Goal: Task Accomplishment & Management: Use online tool/utility

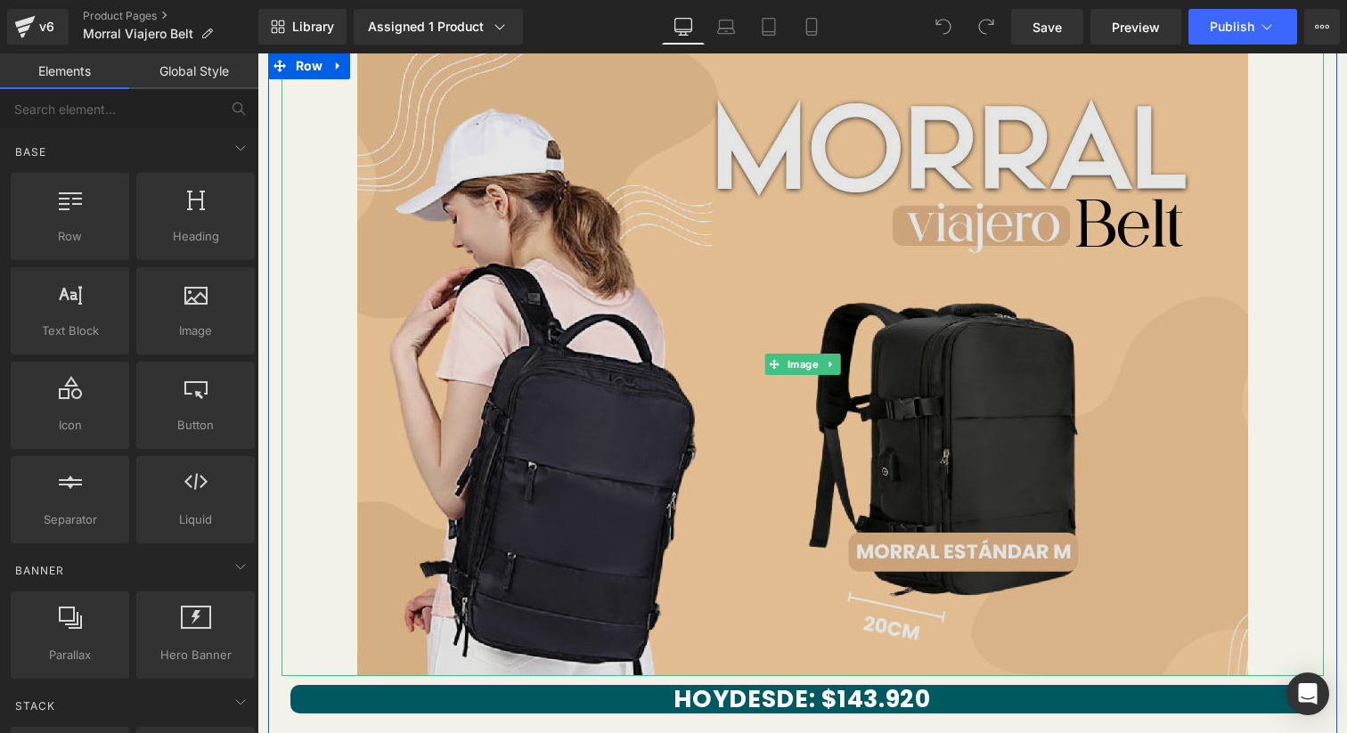
scroll to position [228, 0]
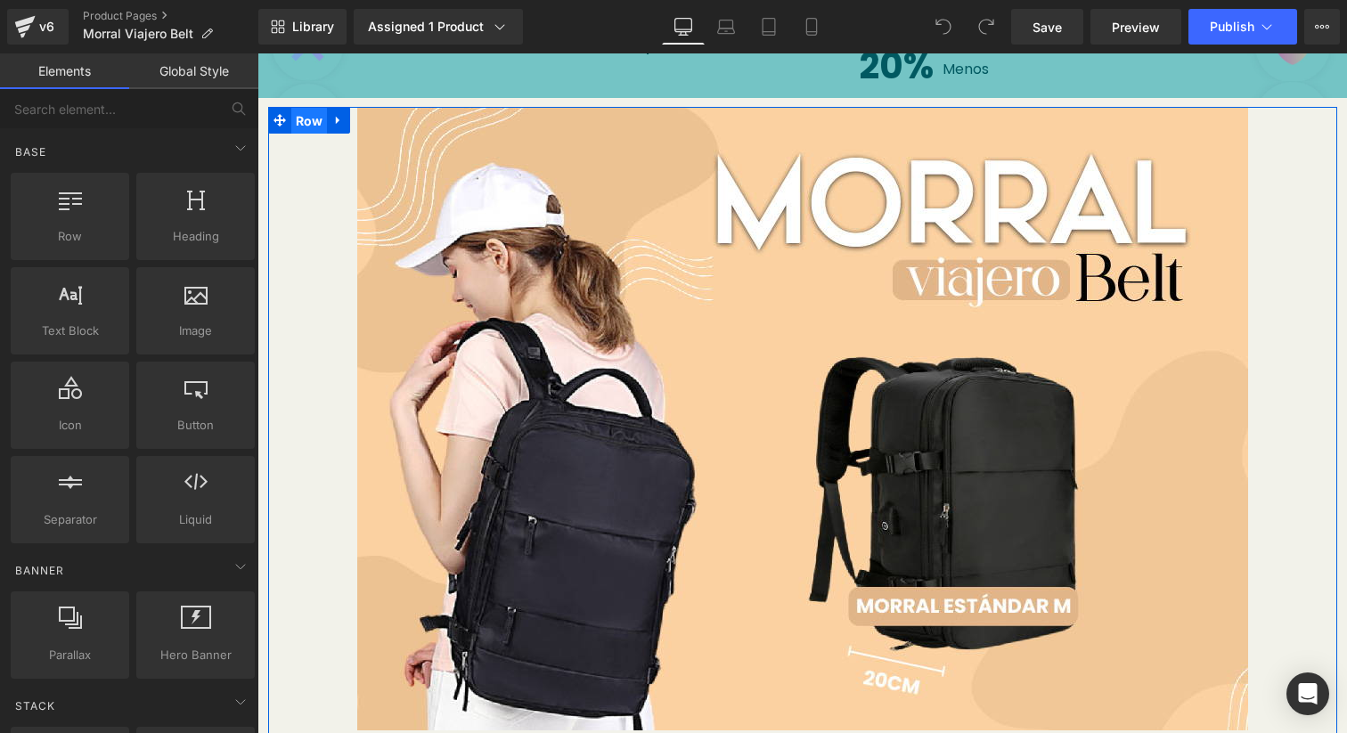
click at [304, 119] on span "Row" at bounding box center [309, 121] width 37 height 27
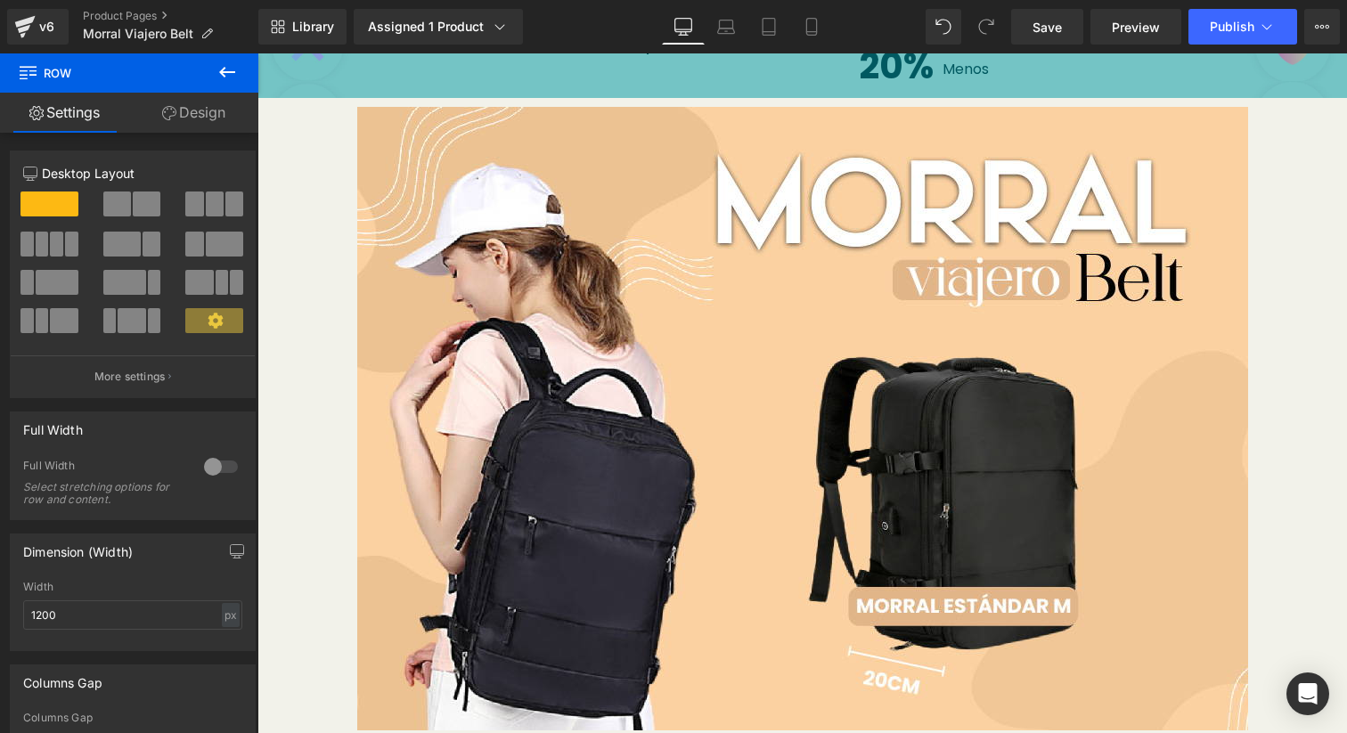
click at [221, 65] on icon at bounding box center [227, 71] width 21 height 21
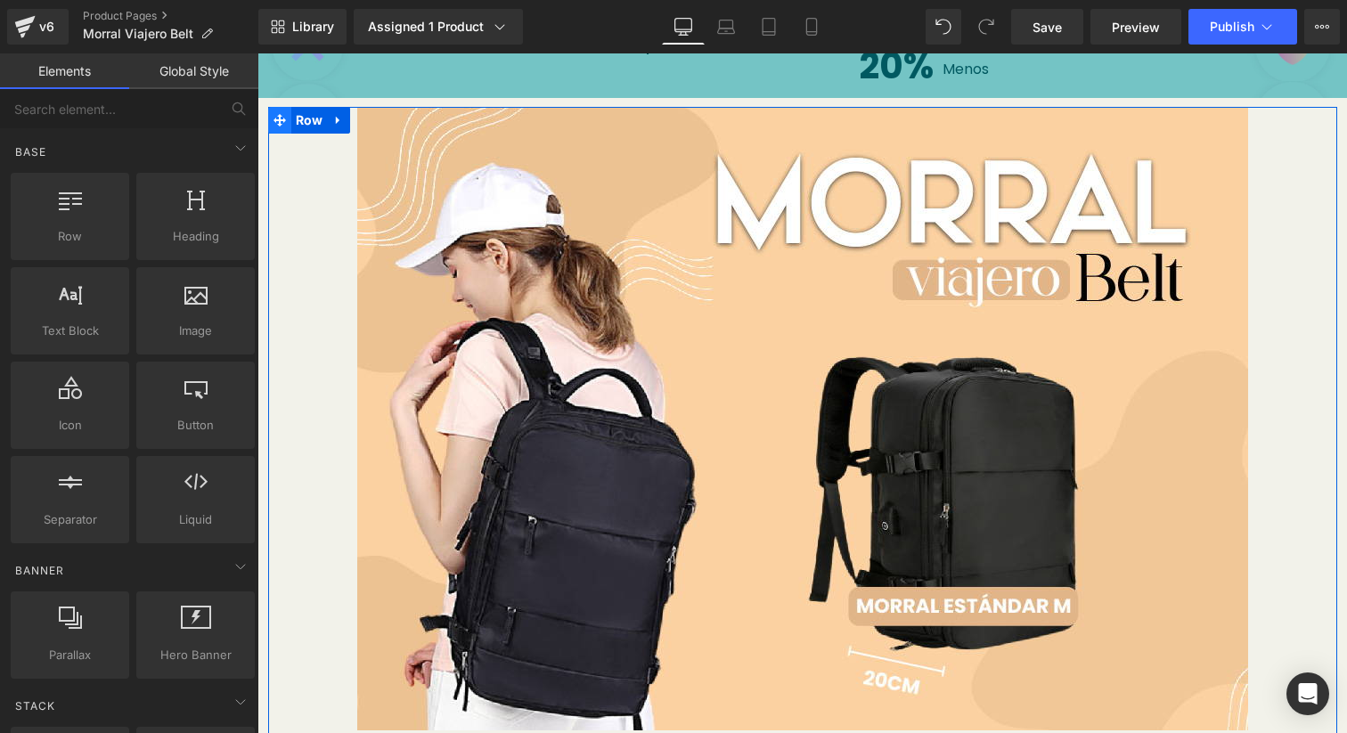
click at [279, 127] on span at bounding box center [279, 120] width 23 height 27
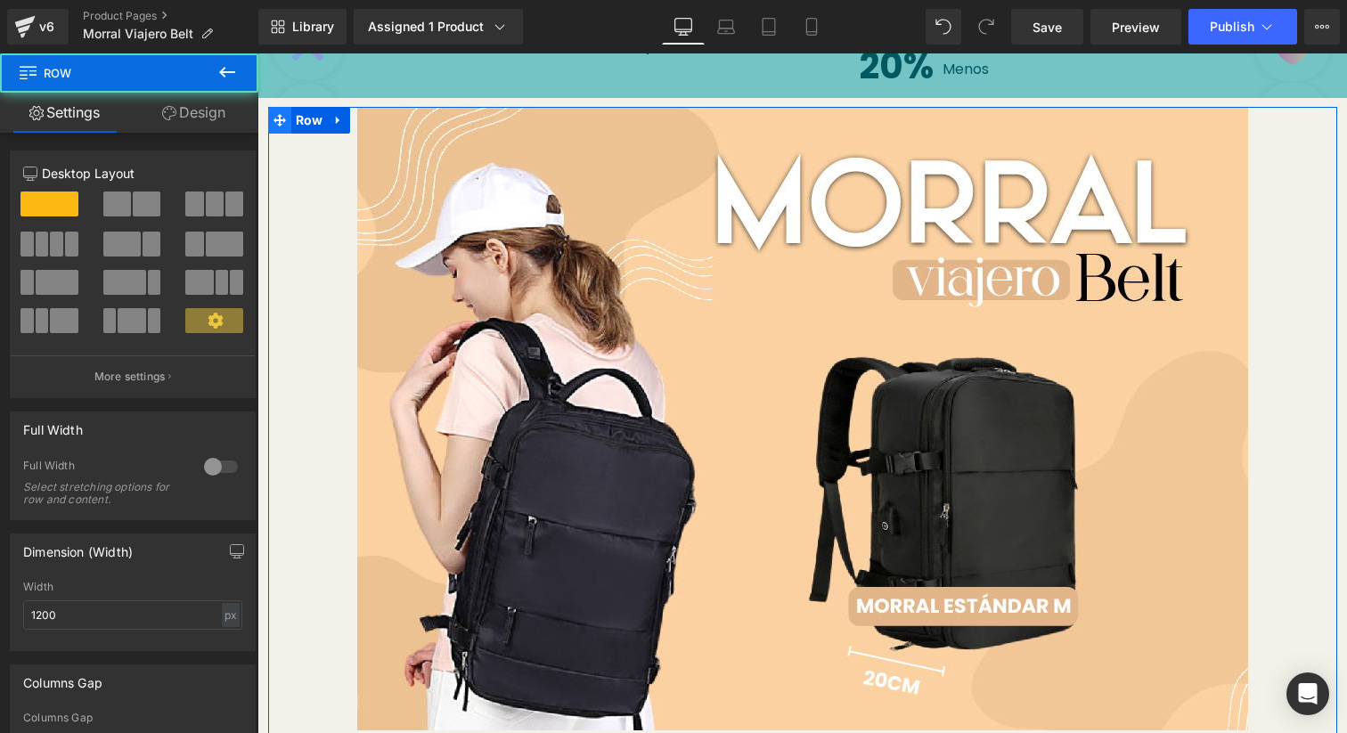
click at [268, 111] on span at bounding box center [279, 120] width 23 height 27
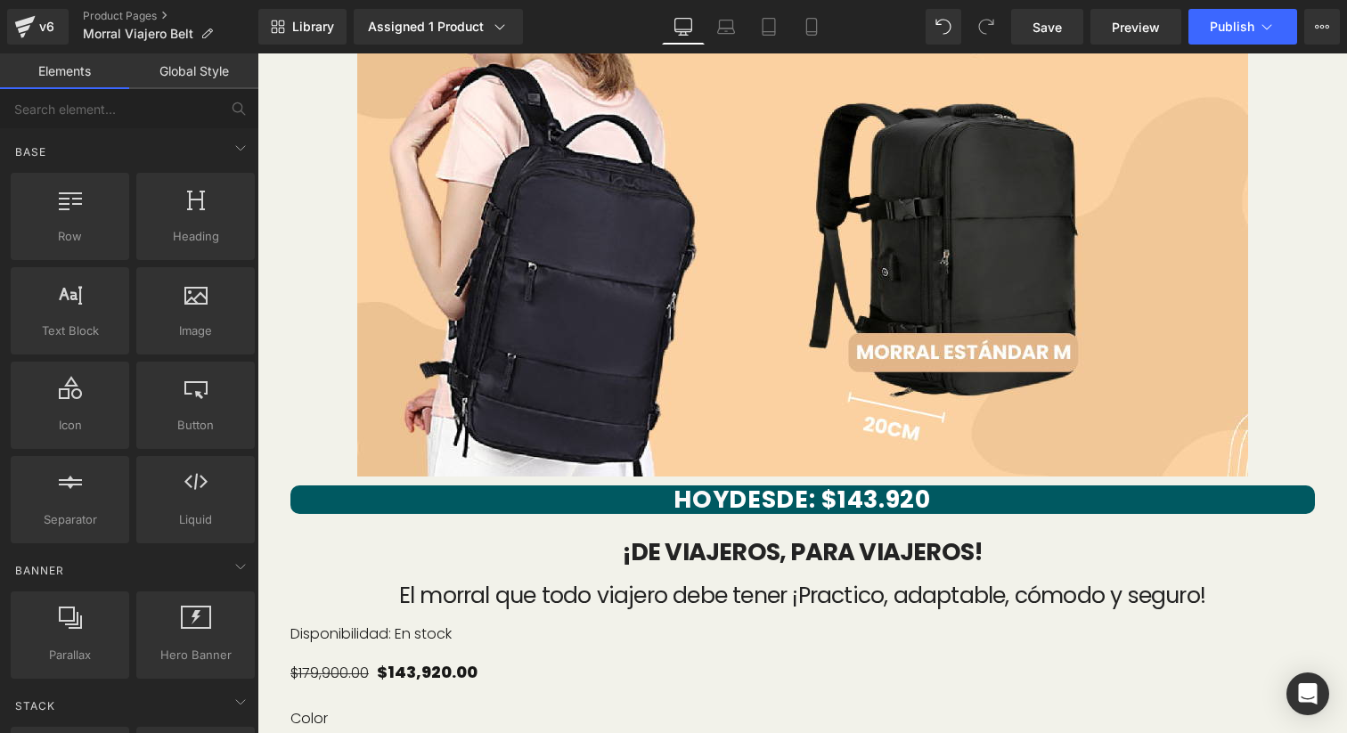
scroll to position [648, 0]
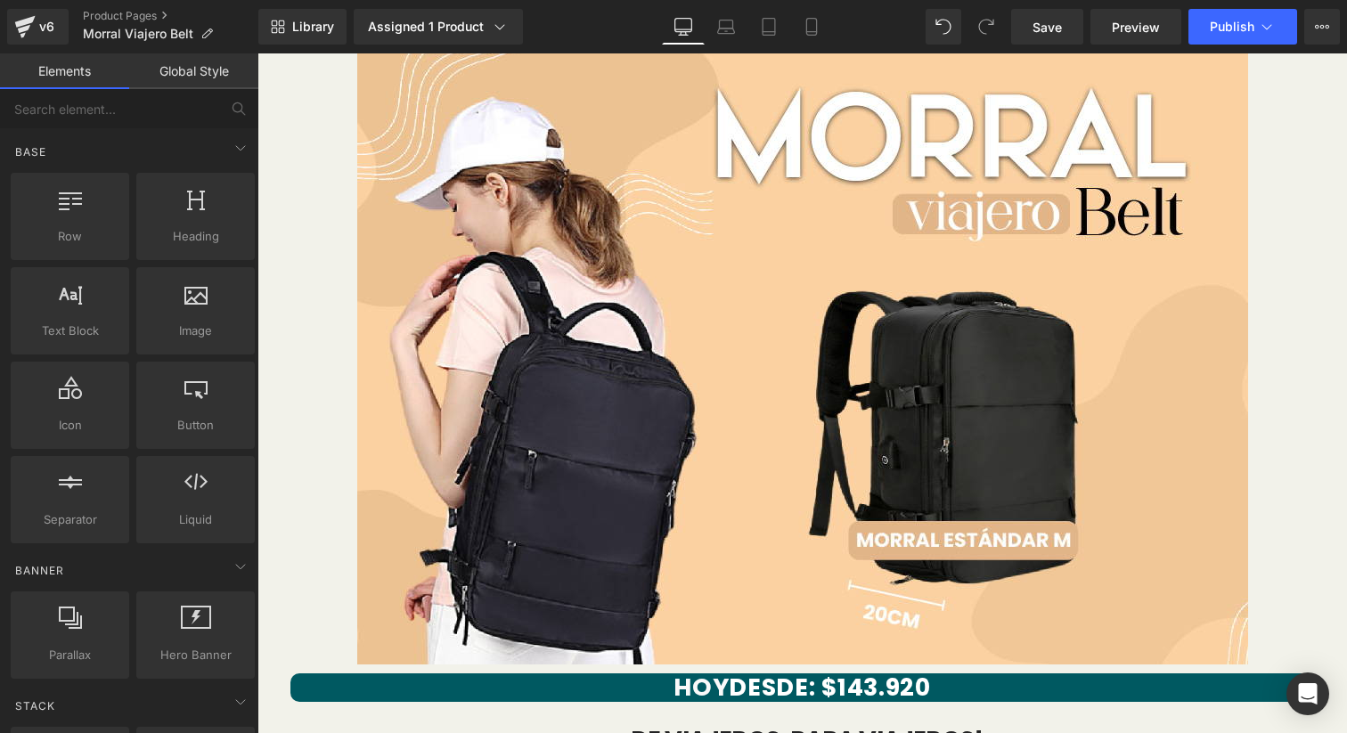
scroll to position [178, 0]
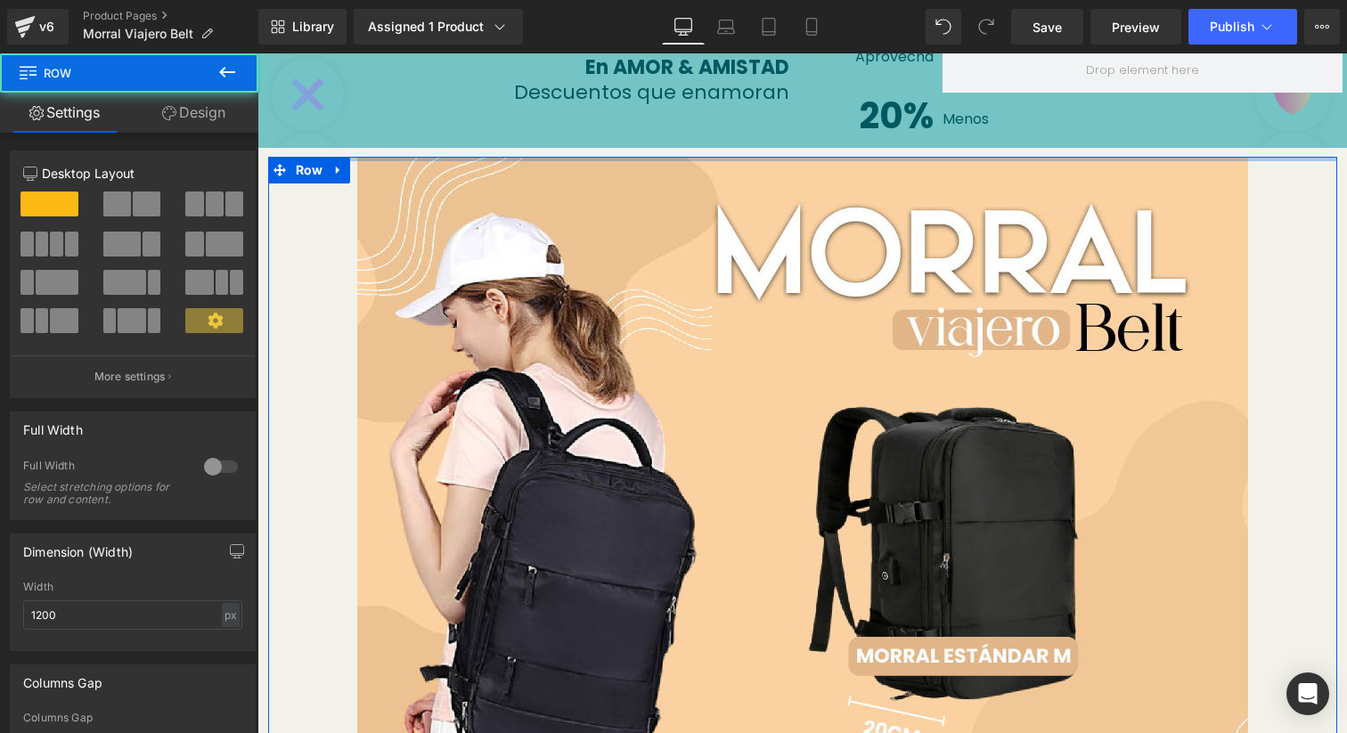
click at [1325, 157] on div at bounding box center [802, 159] width 1069 height 4
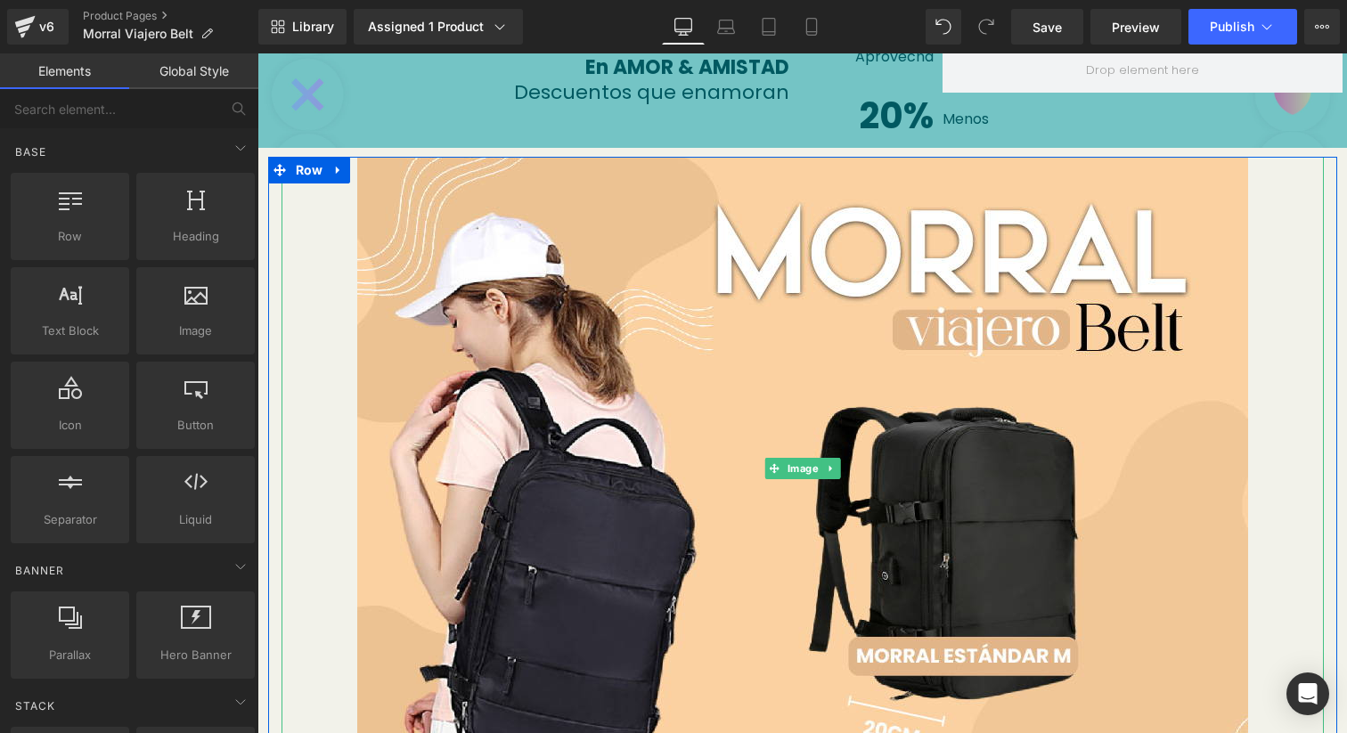
click at [1291, 161] on div at bounding box center [803, 469] width 1043 height 624
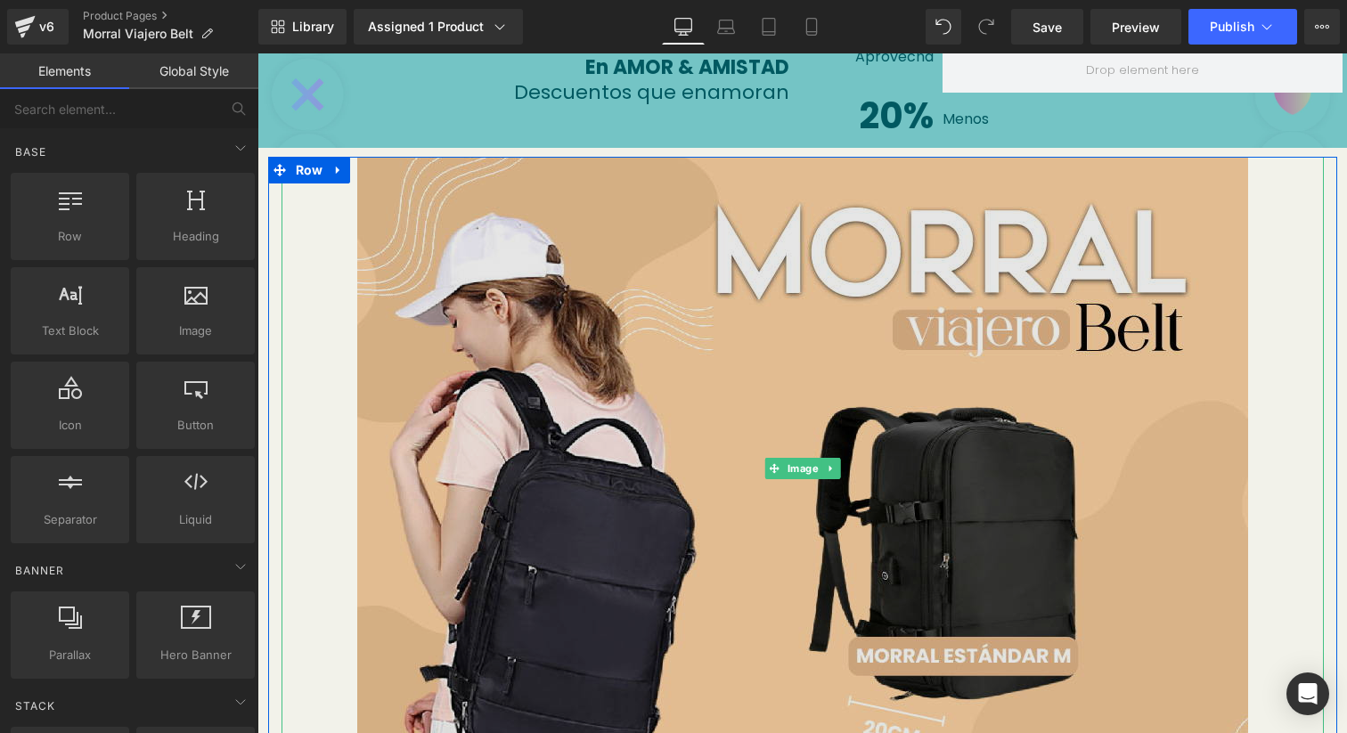
click at [375, 238] on img at bounding box center [802, 469] width 891 height 624
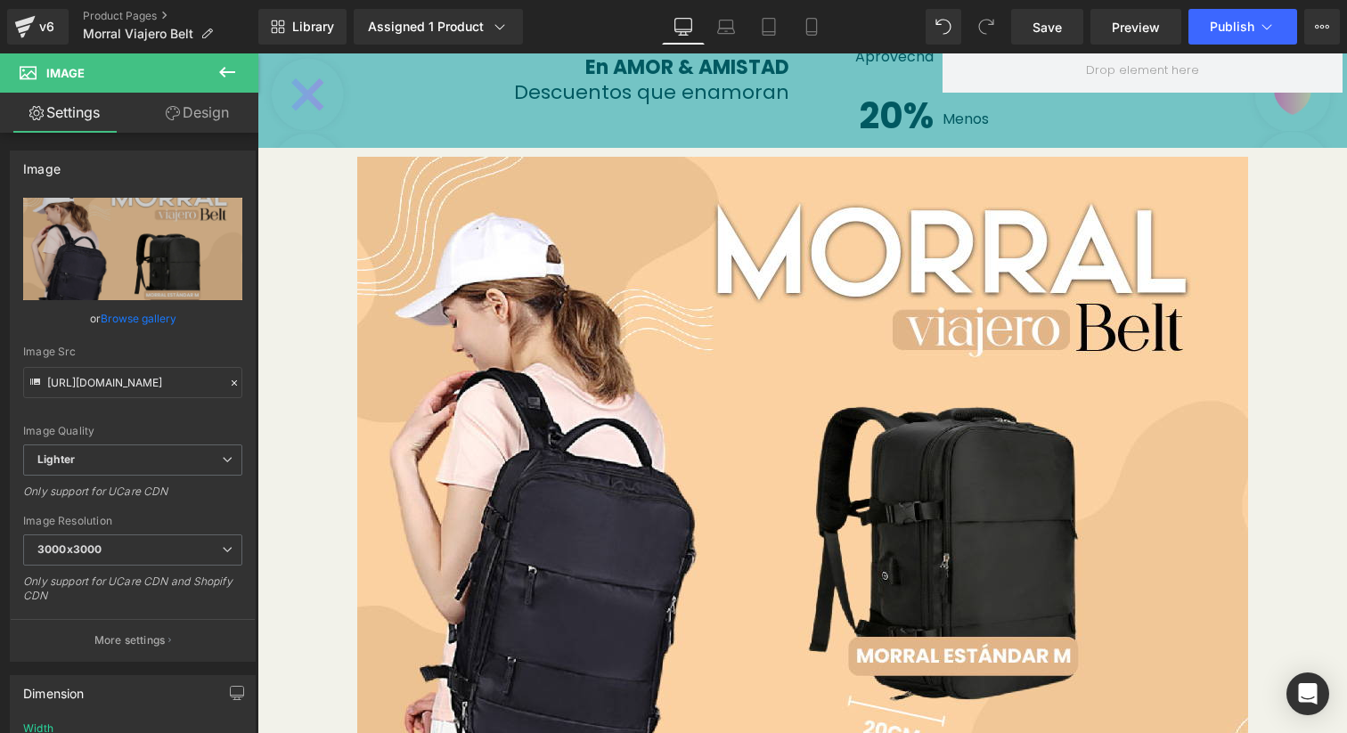
click at [215, 73] on button at bounding box center [227, 72] width 62 height 39
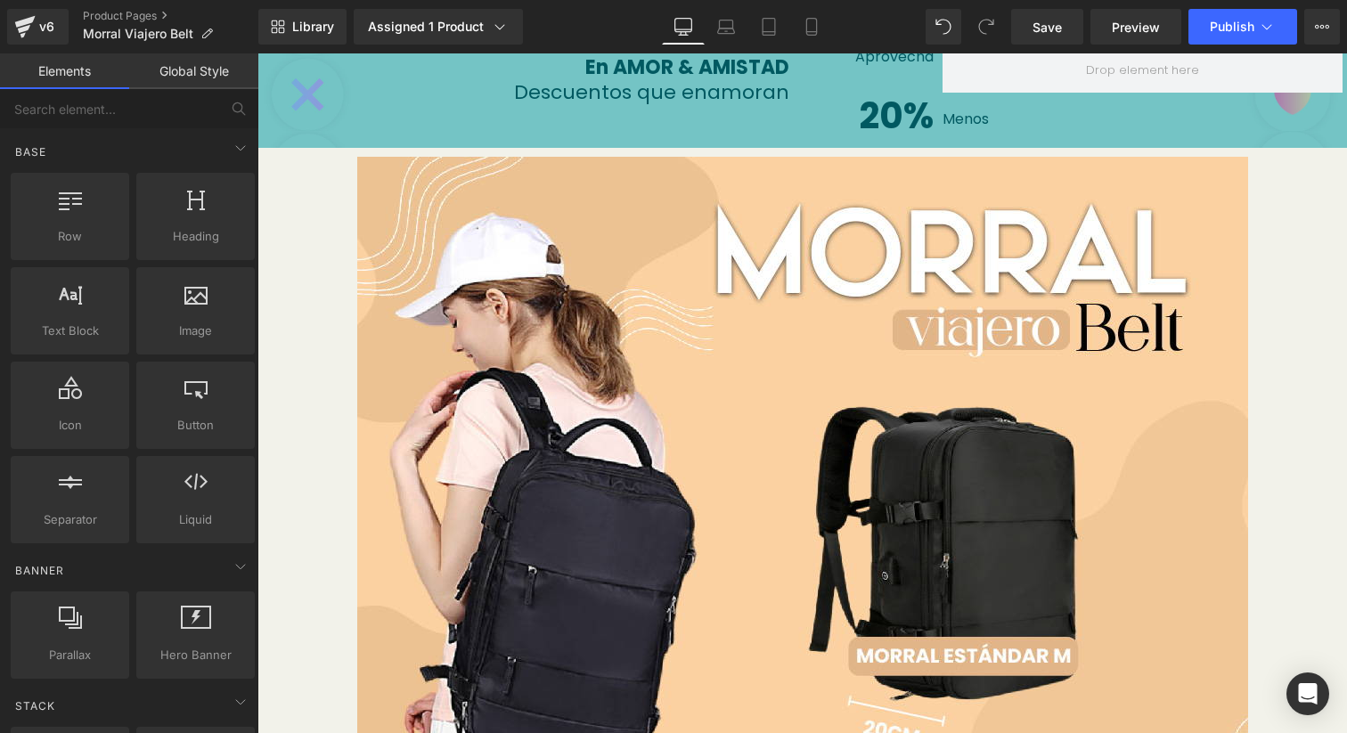
click at [196, 78] on link "Global Style" at bounding box center [193, 71] width 129 height 36
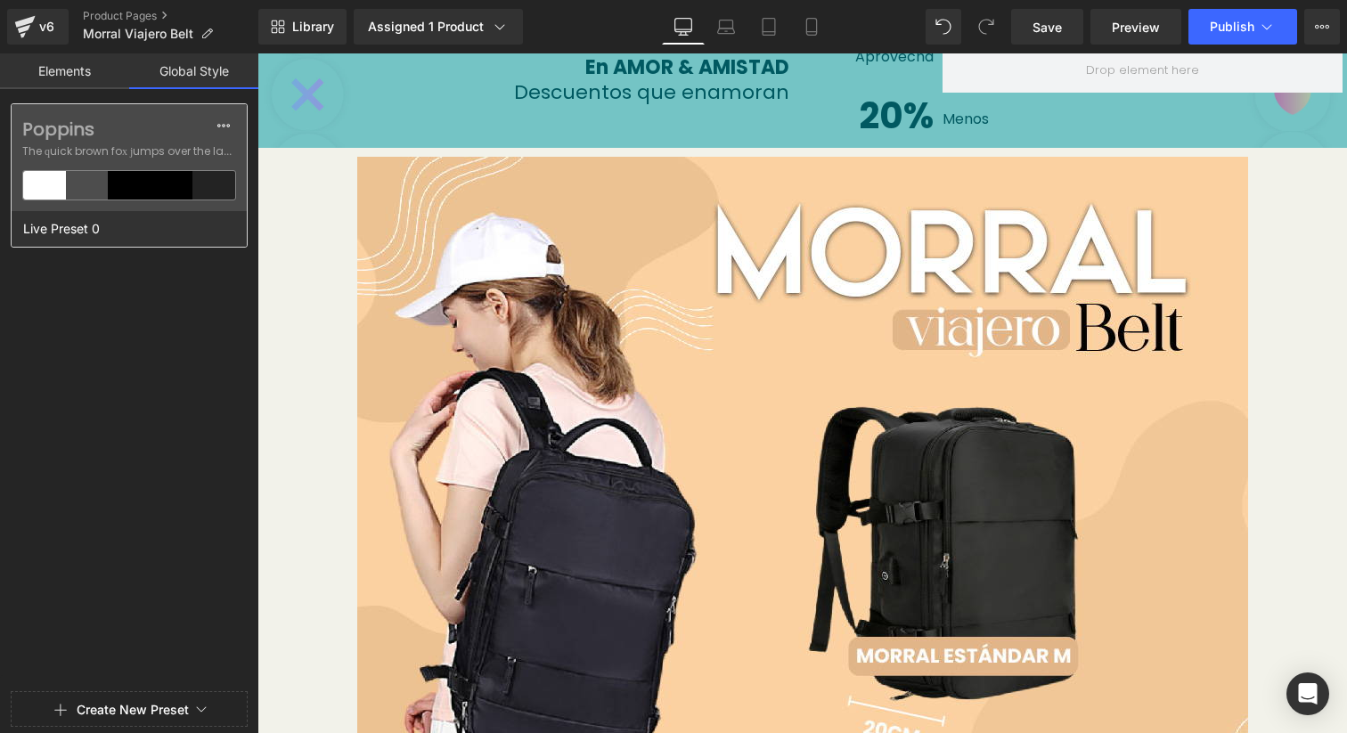
click at [123, 150] on span "The quick brown fox jumps over the lazy..." at bounding box center [129, 151] width 214 height 16
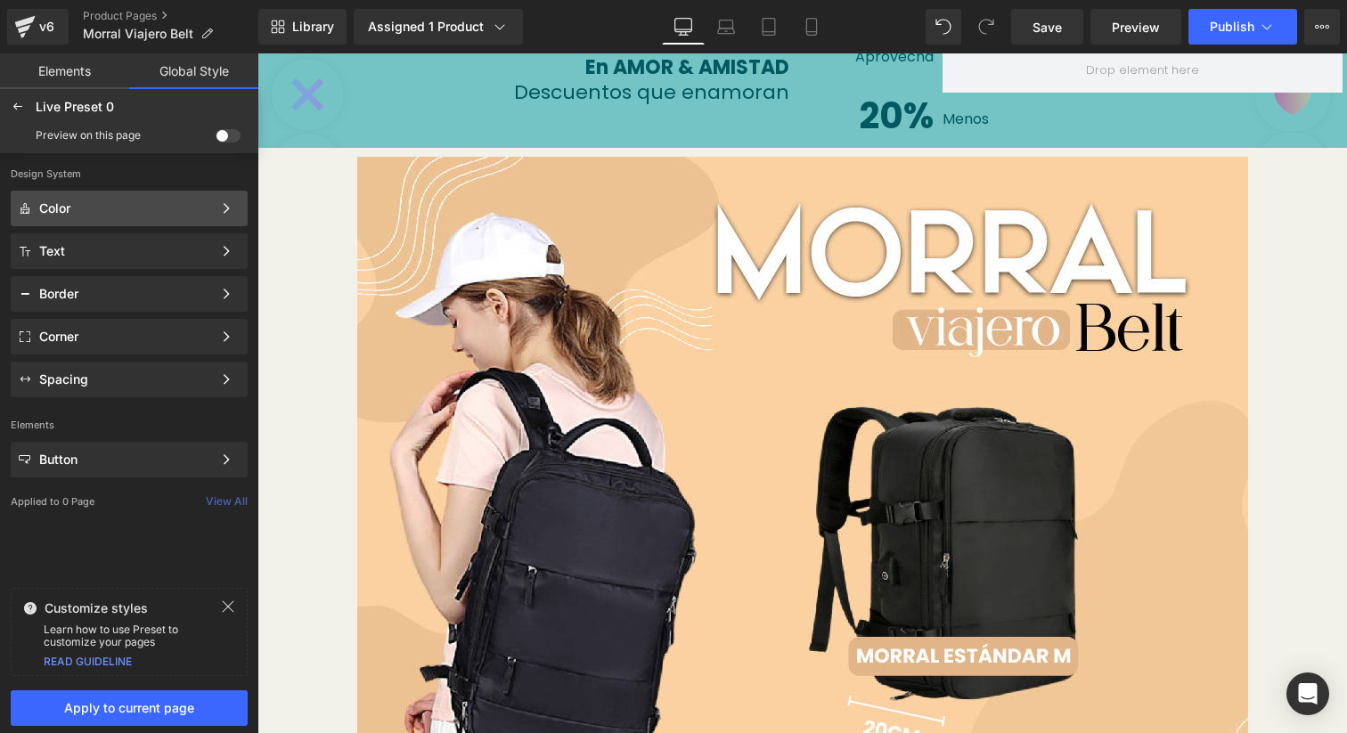
click at [110, 216] on div "Color Color Style Define a color palette and apply it to your pages 1 of 3 Next" at bounding box center [129, 209] width 237 height 36
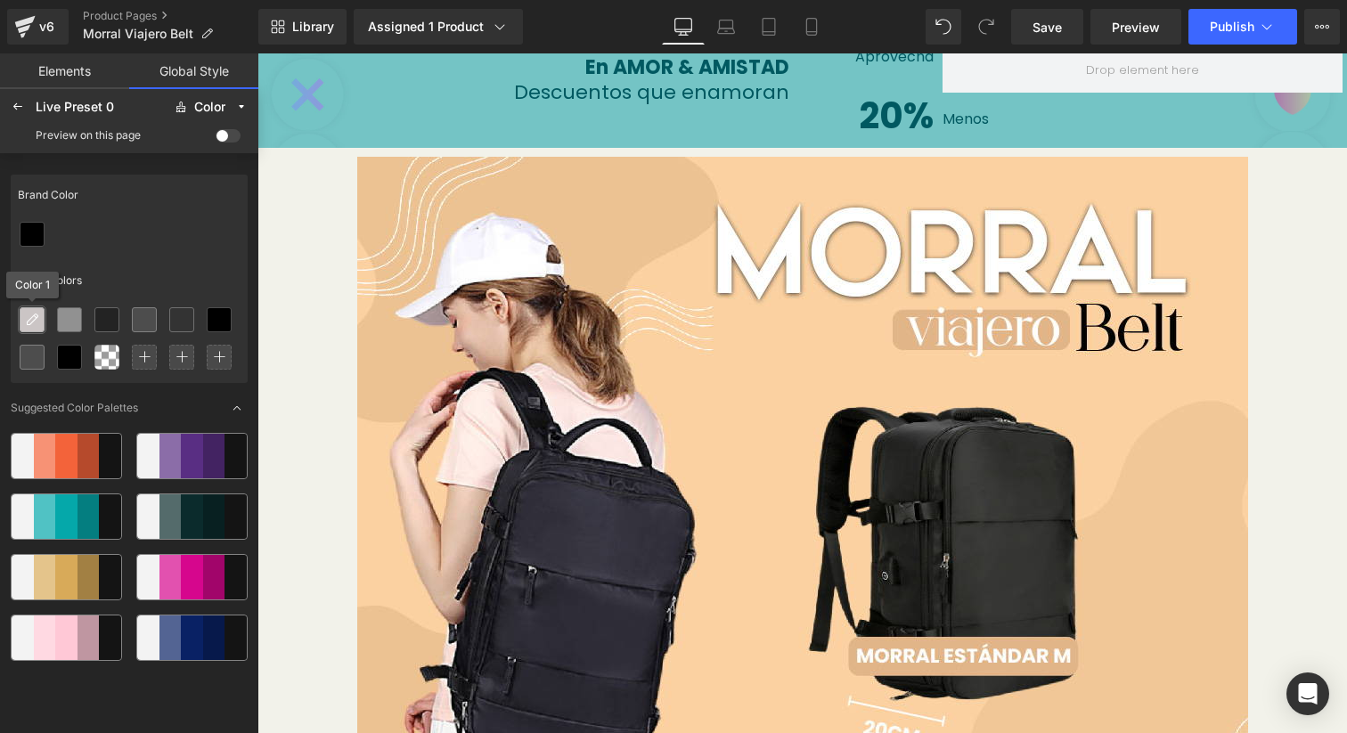
click at [27, 315] on icon at bounding box center [32, 320] width 14 height 14
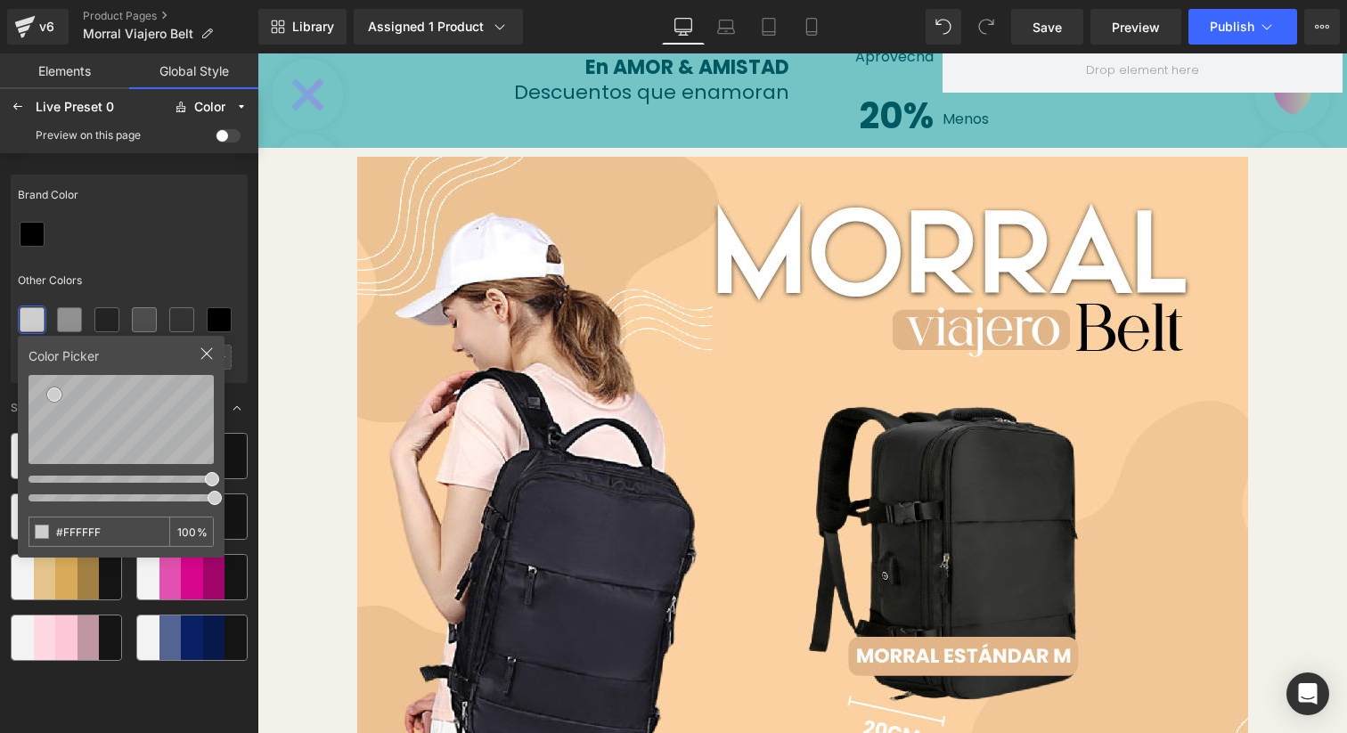
click at [7, 360] on div "Brand Color Other Colors Color Picker #FFFFFF 100 % Suggested Color Palettes" at bounding box center [129, 441] width 258 height 577
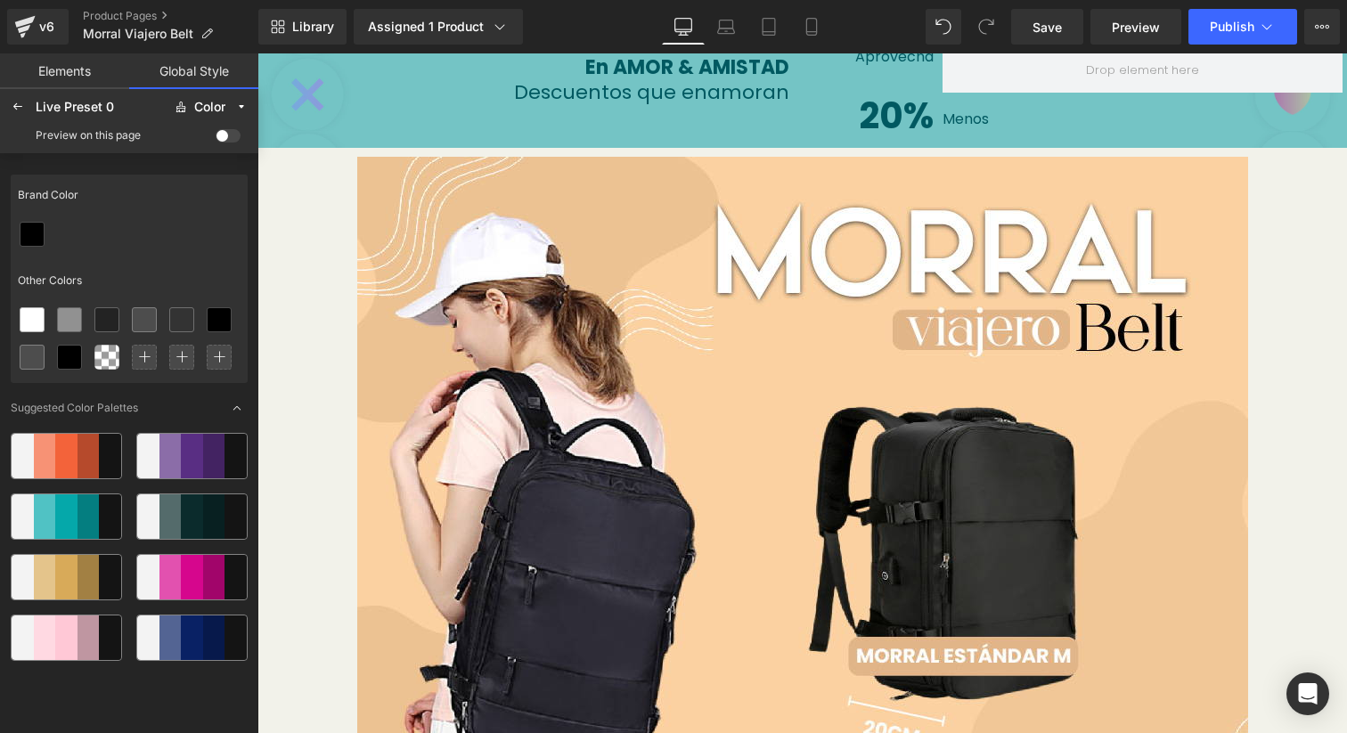
click at [227, 132] on span at bounding box center [228, 135] width 25 height 13
click at [216, 139] on input "checkbox" at bounding box center [216, 139] width 0 height 0
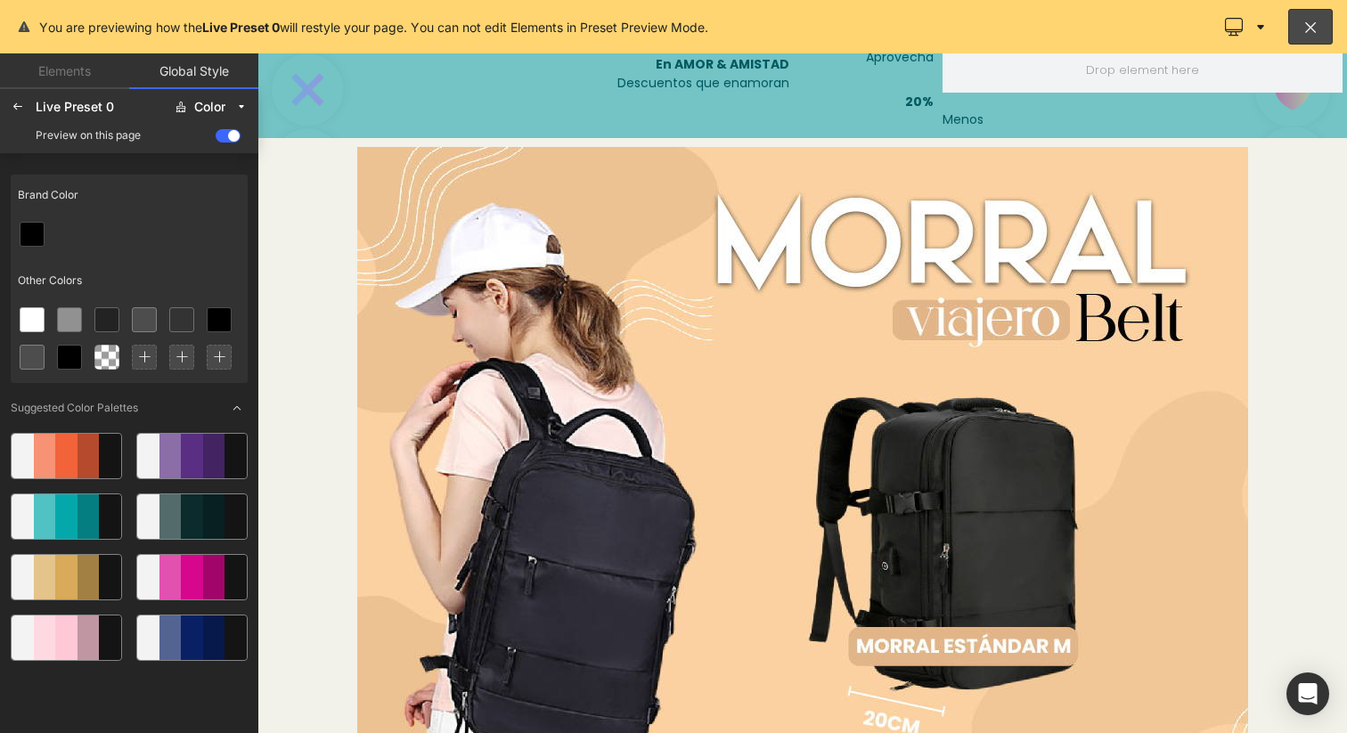
click at [227, 132] on span at bounding box center [228, 135] width 25 height 13
click at [216, 139] on input "checkbox" at bounding box center [216, 139] width 0 height 0
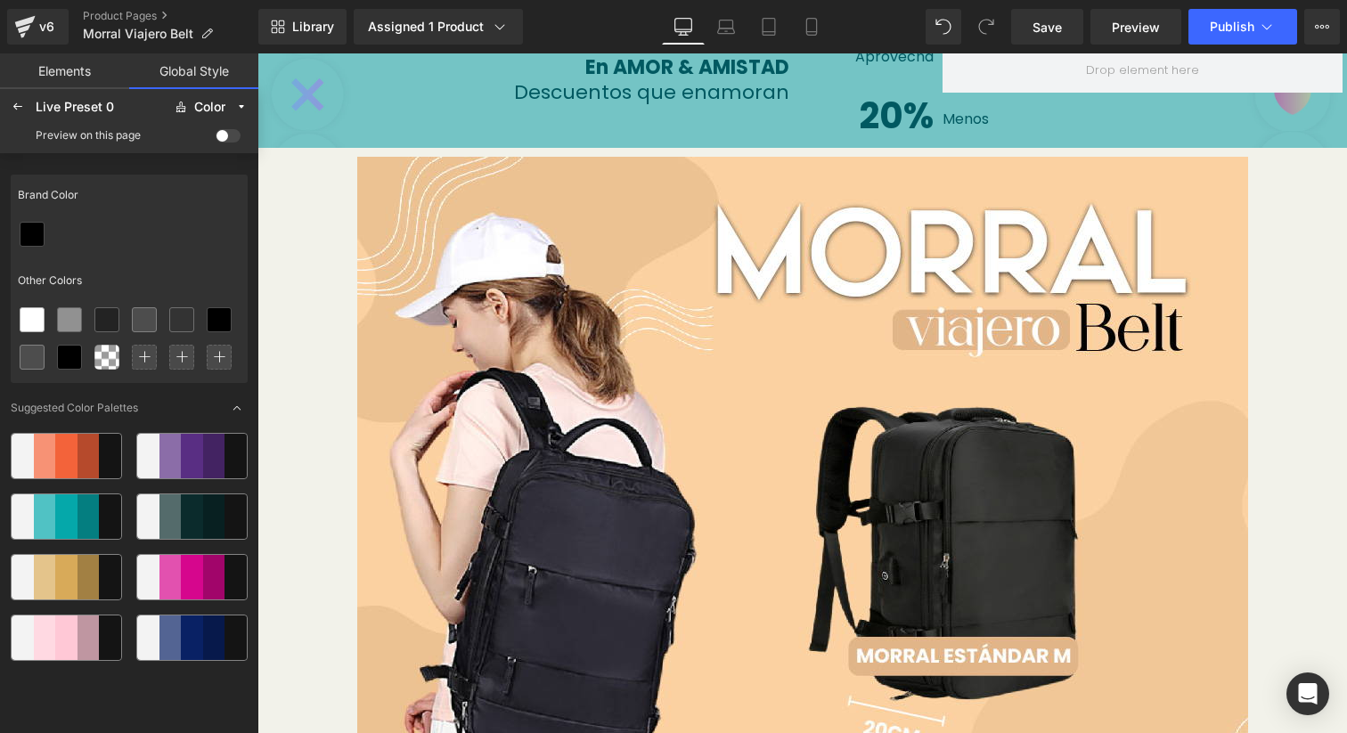
click at [227, 132] on span at bounding box center [228, 135] width 25 height 13
click at [216, 139] on input "checkbox" at bounding box center [216, 139] width 0 height 0
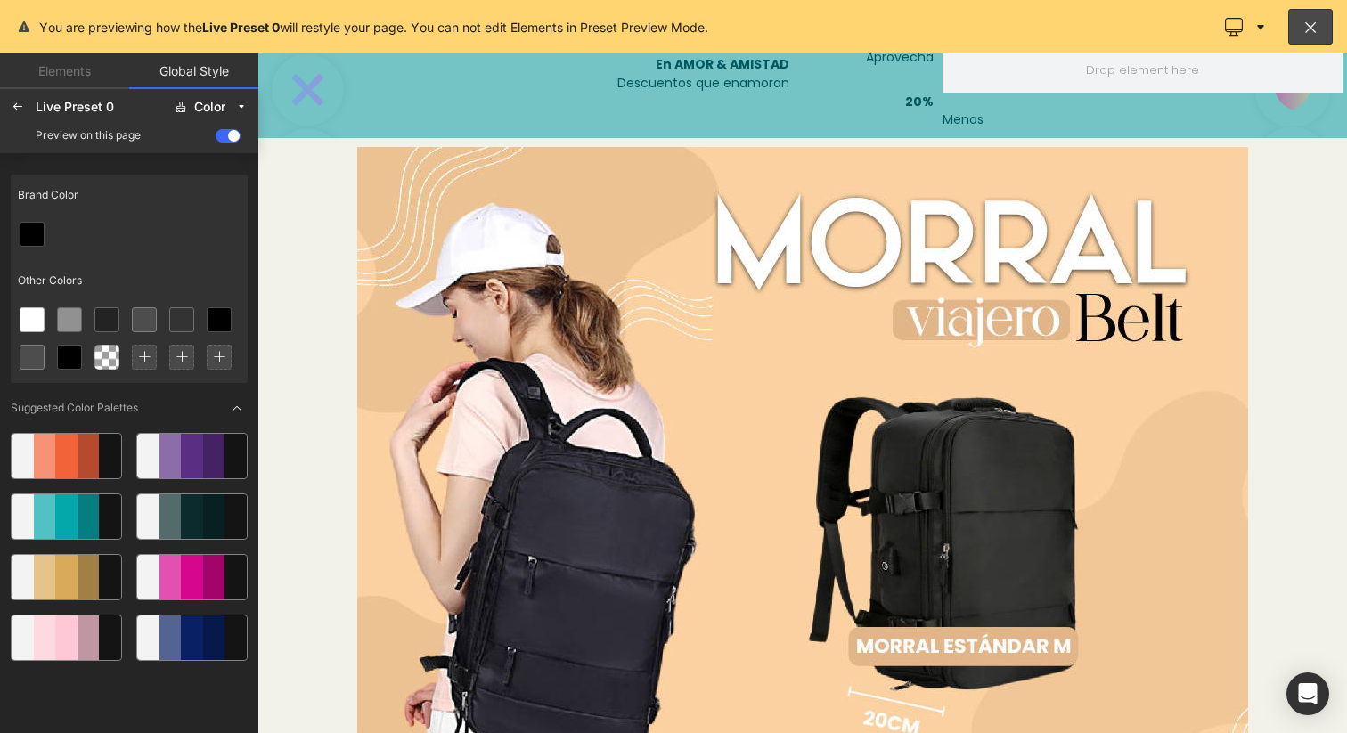
click at [227, 132] on span at bounding box center [228, 135] width 25 height 13
click at [216, 139] on input "checkbox" at bounding box center [216, 139] width 0 height 0
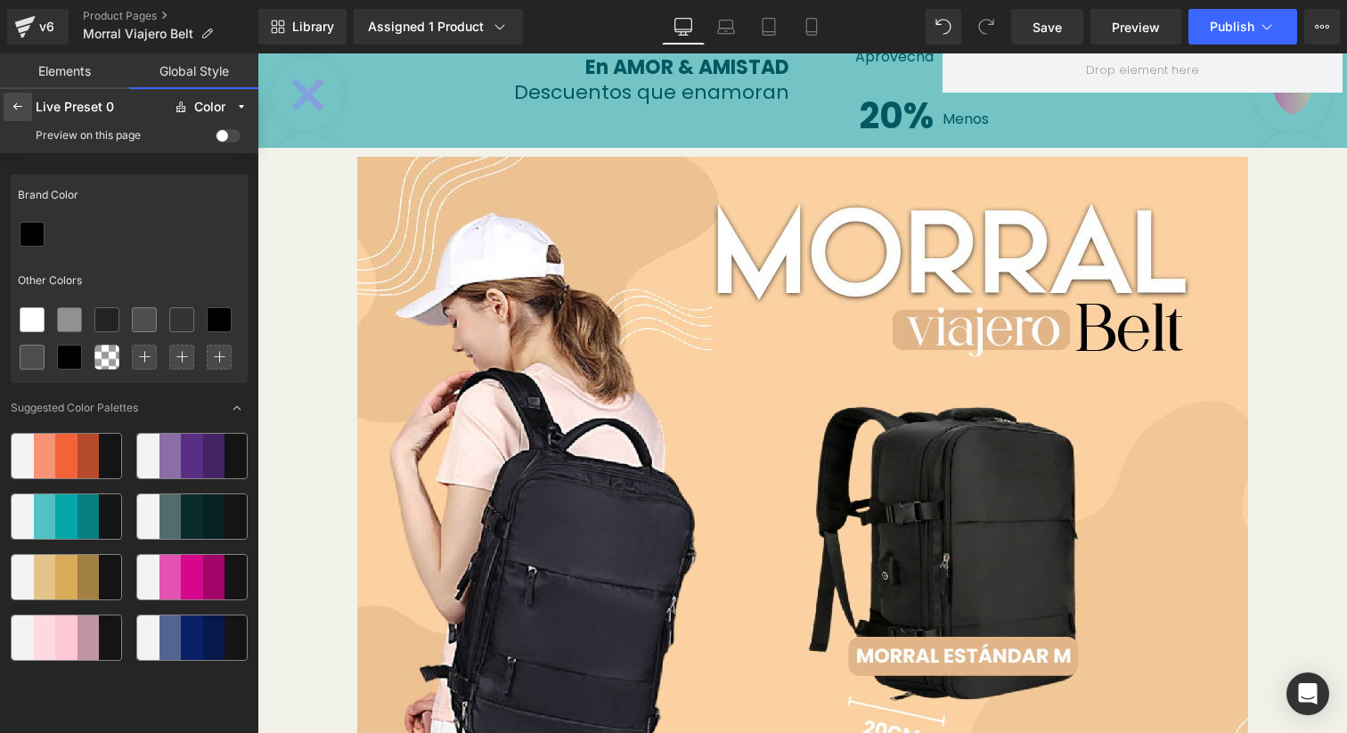
click at [24, 106] on icon at bounding box center [18, 107] width 14 height 14
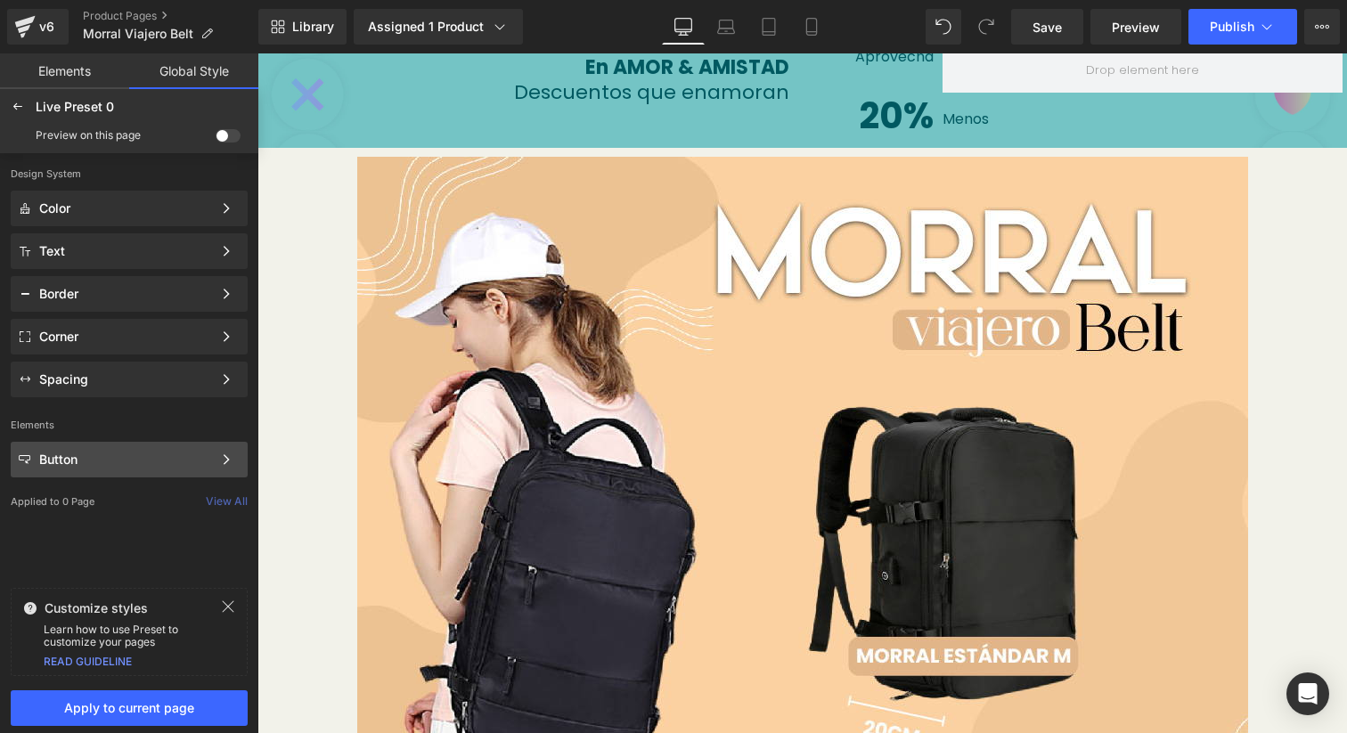
click at [150, 471] on div "Button Color Style Define a color palette and apply it to your pages 1 of 3 Next" at bounding box center [129, 460] width 237 height 36
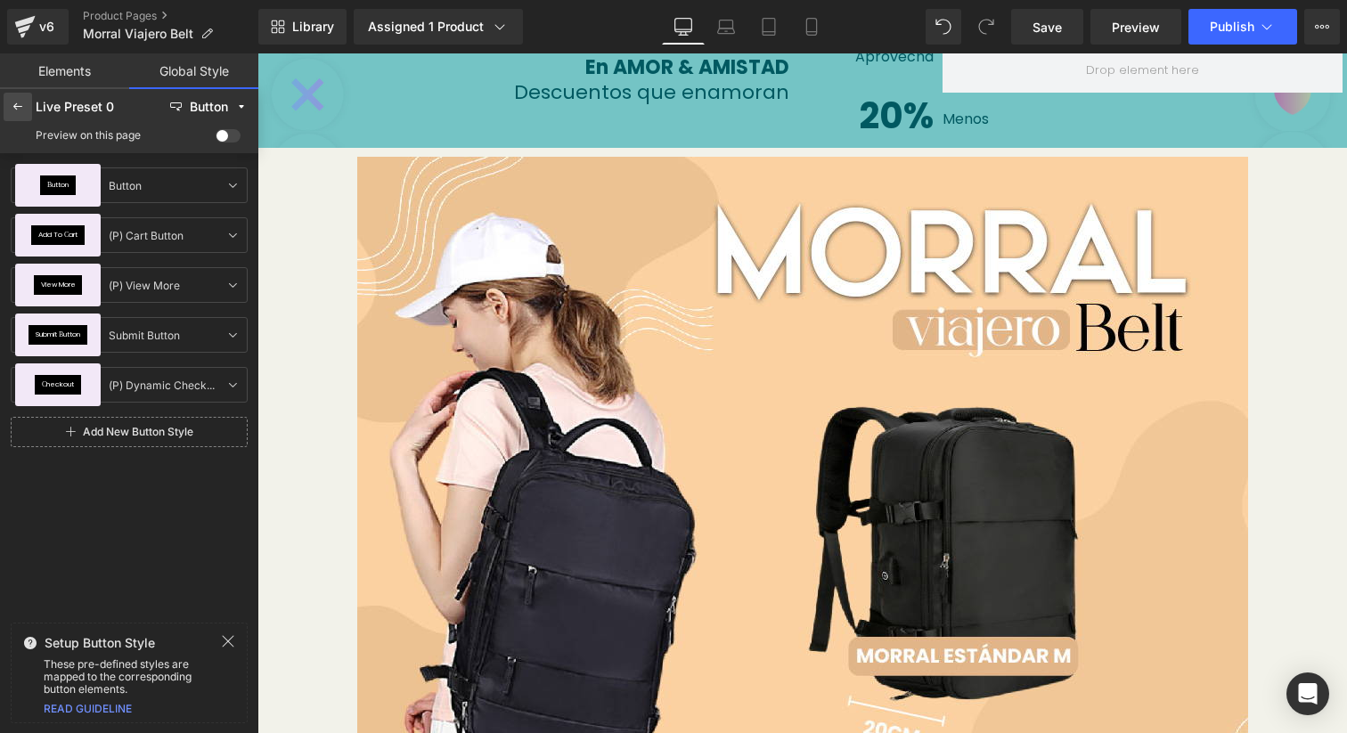
click at [17, 96] on div at bounding box center [18, 107] width 29 height 29
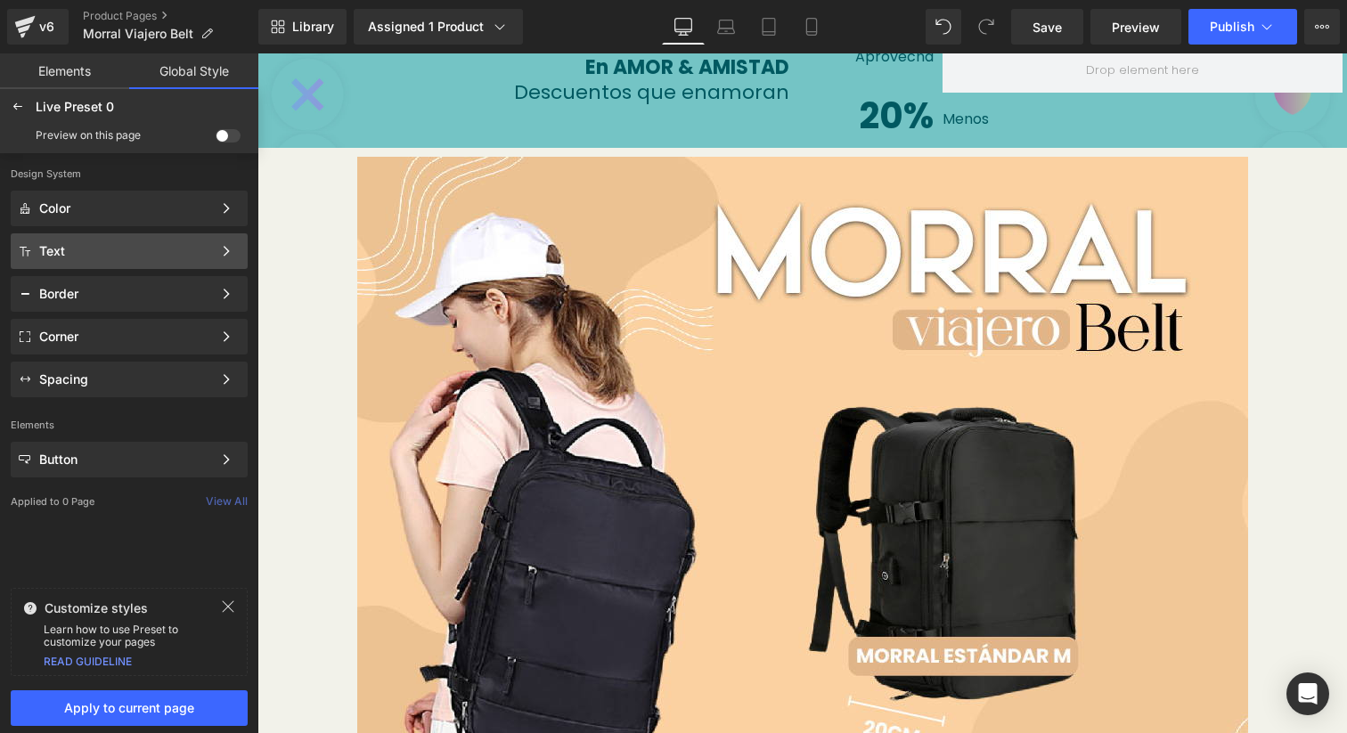
click at [93, 256] on div "Text" at bounding box center [125, 251] width 173 height 14
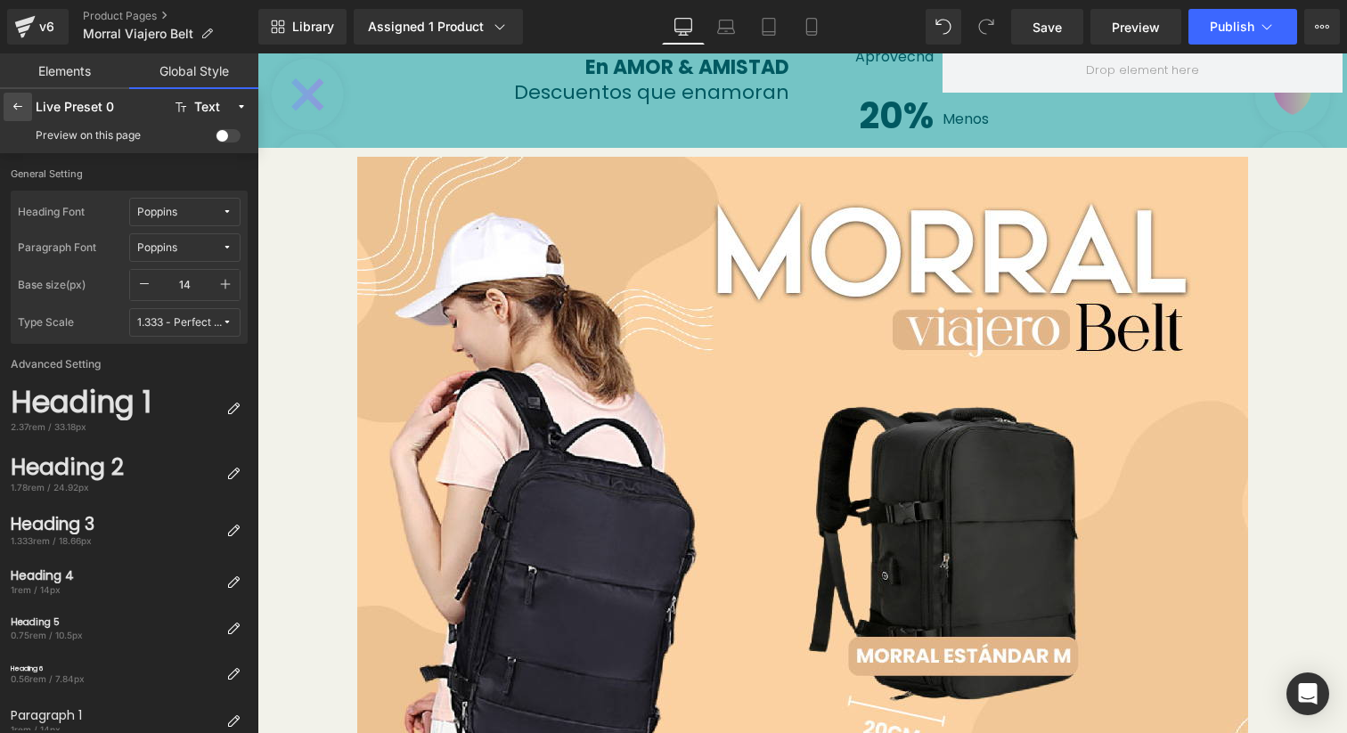
click at [22, 105] on icon at bounding box center [18, 107] width 14 height 14
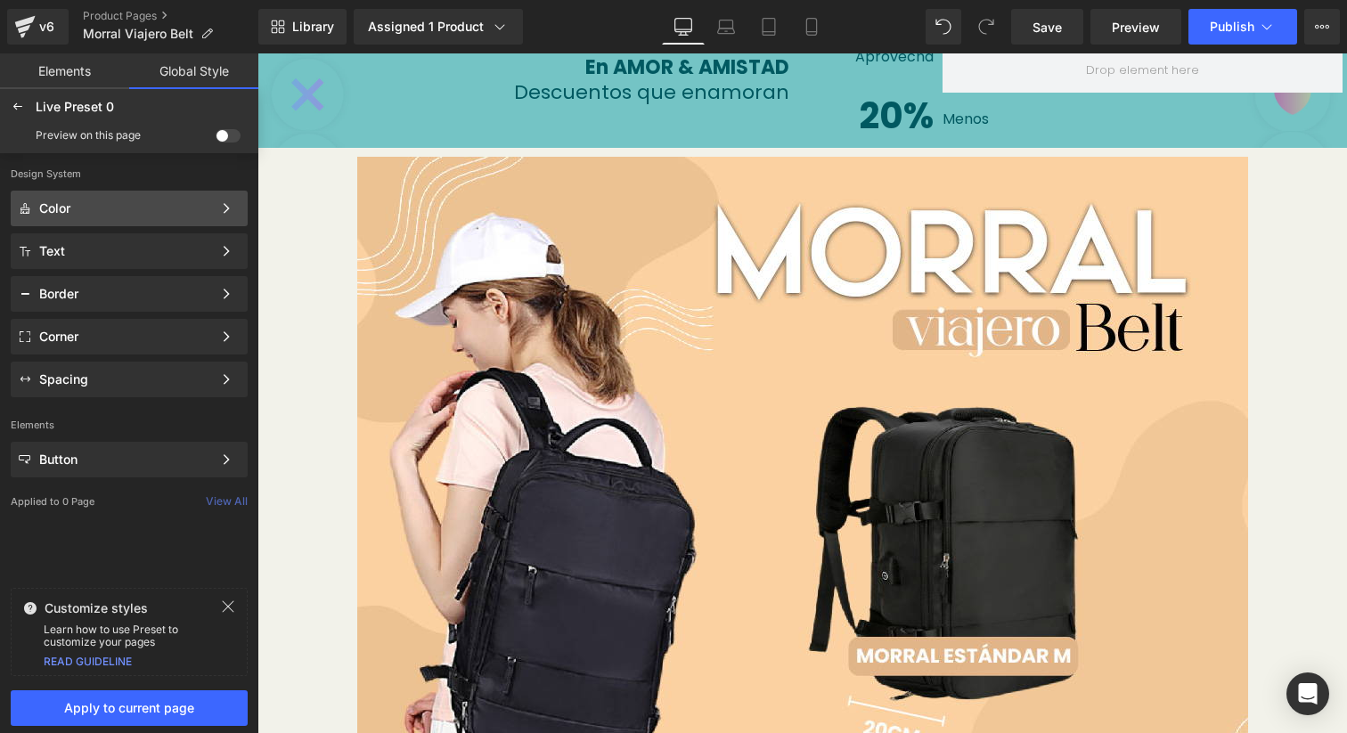
click at [82, 209] on div "Color" at bounding box center [125, 208] width 173 height 14
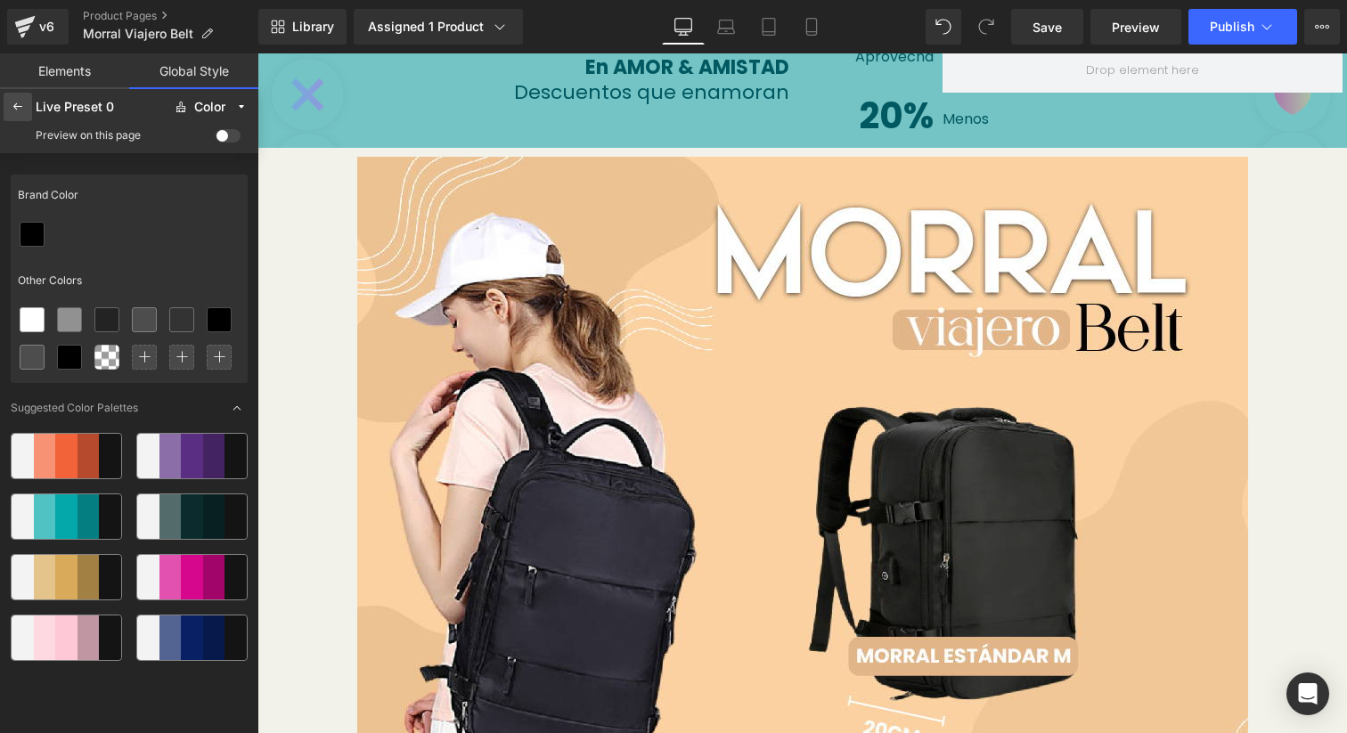
click at [5, 97] on div at bounding box center [18, 107] width 29 height 29
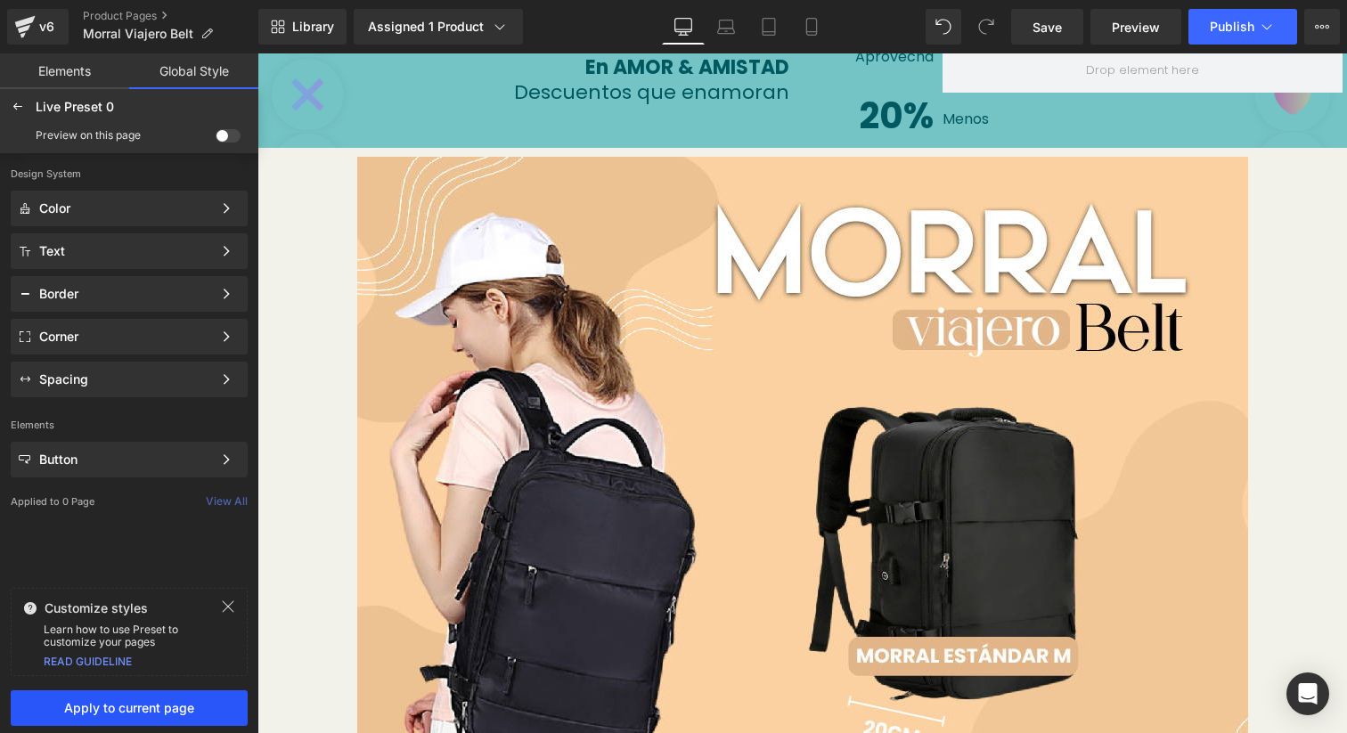
click at [97, 714] on span "Apply to current page" at bounding box center [129, 708] width 216 height 14
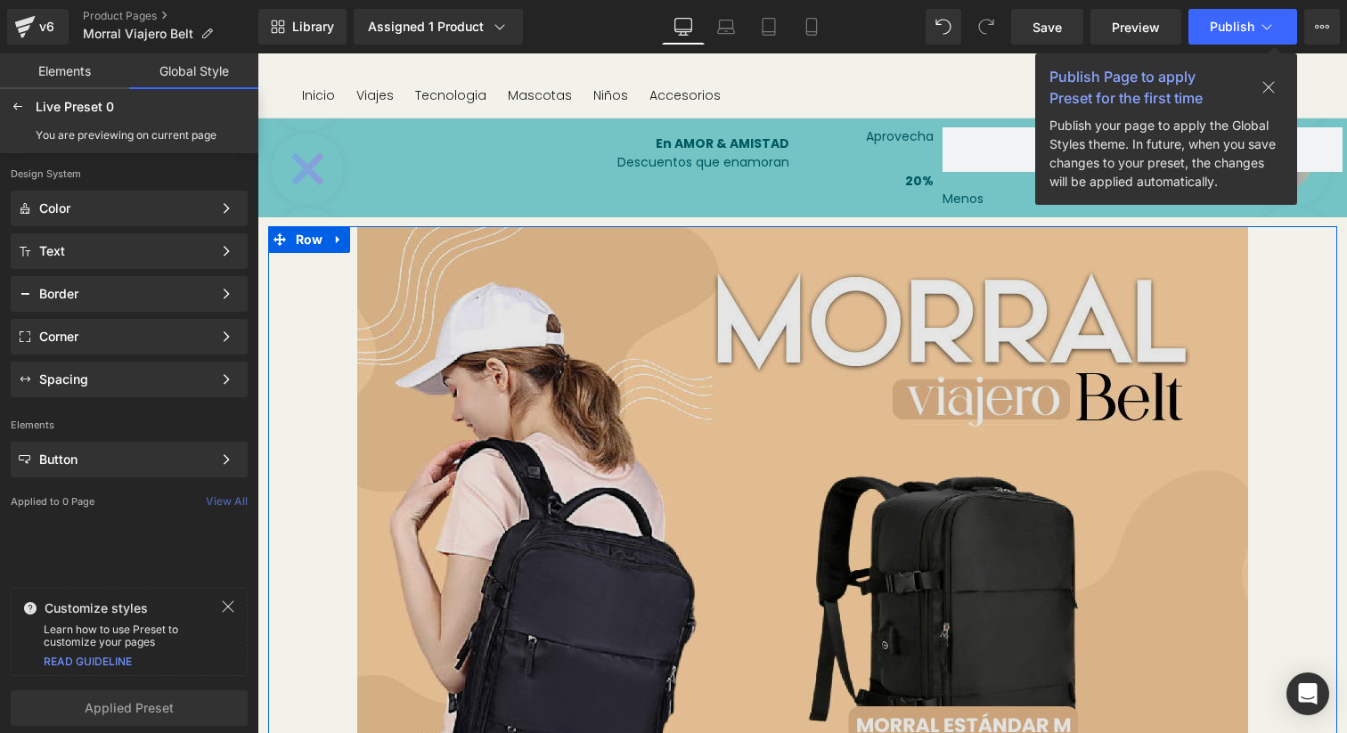
scroll to position [0, 0]
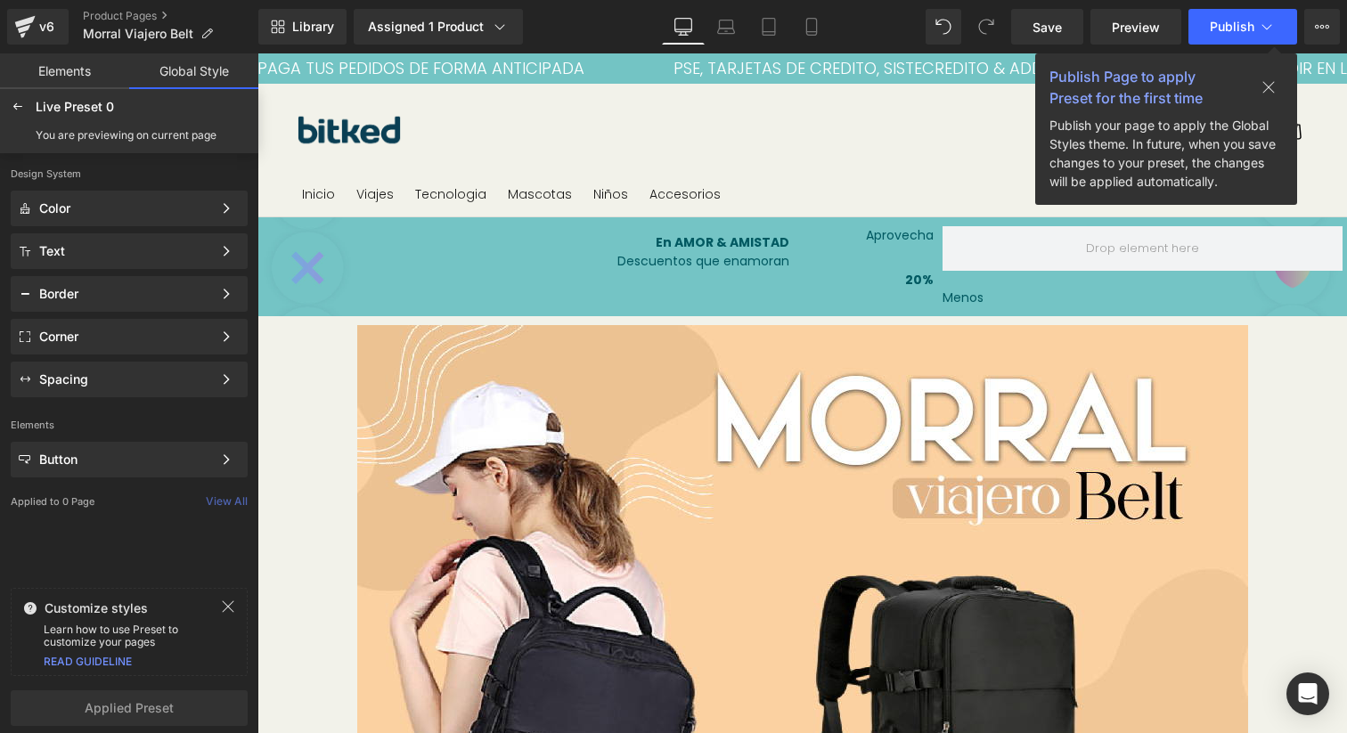
click at [278, 109] on header "Menu Inicio Viajes Tecnologia Mascotas Niños Accesorios Facebook Instagram TikT…" at bounding box center [803, 150] width 1090 height 133
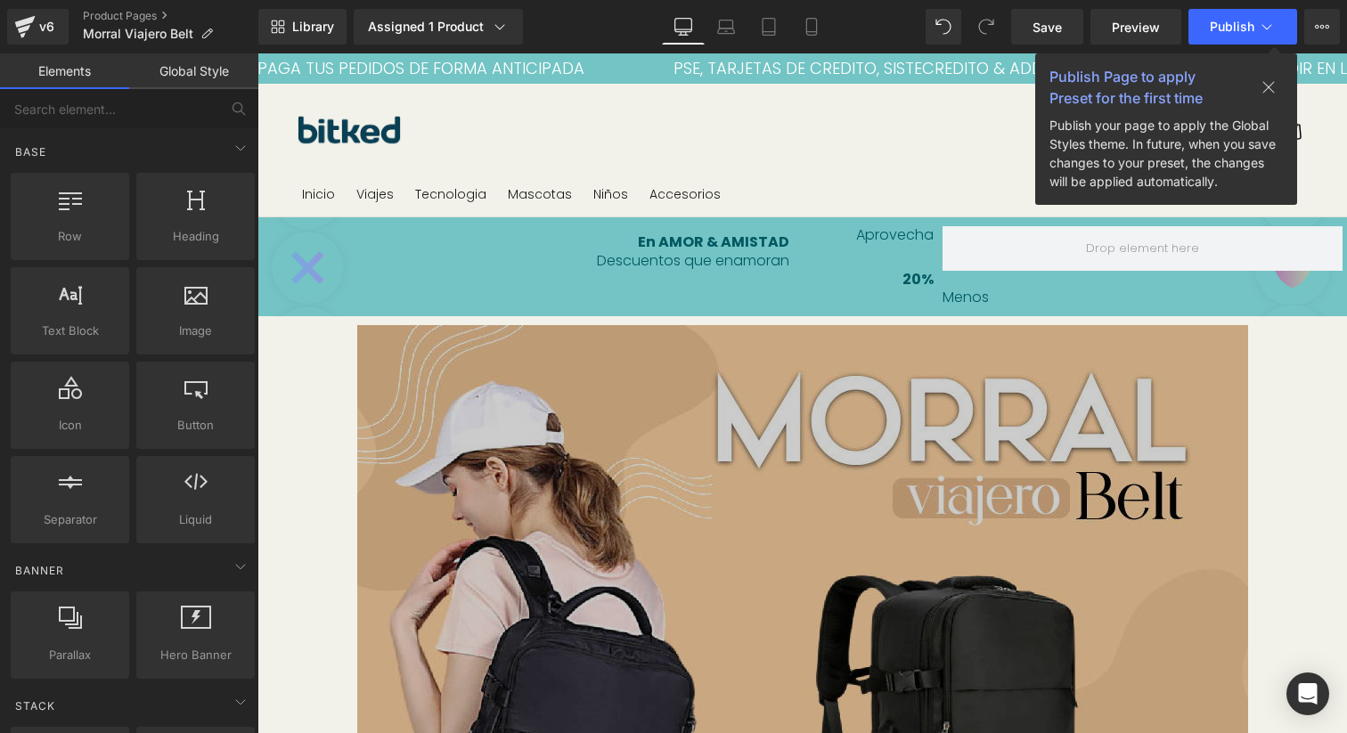
click at [200, 64] on link "Global Style" at bounding box center [193, 71] width 129 height 36
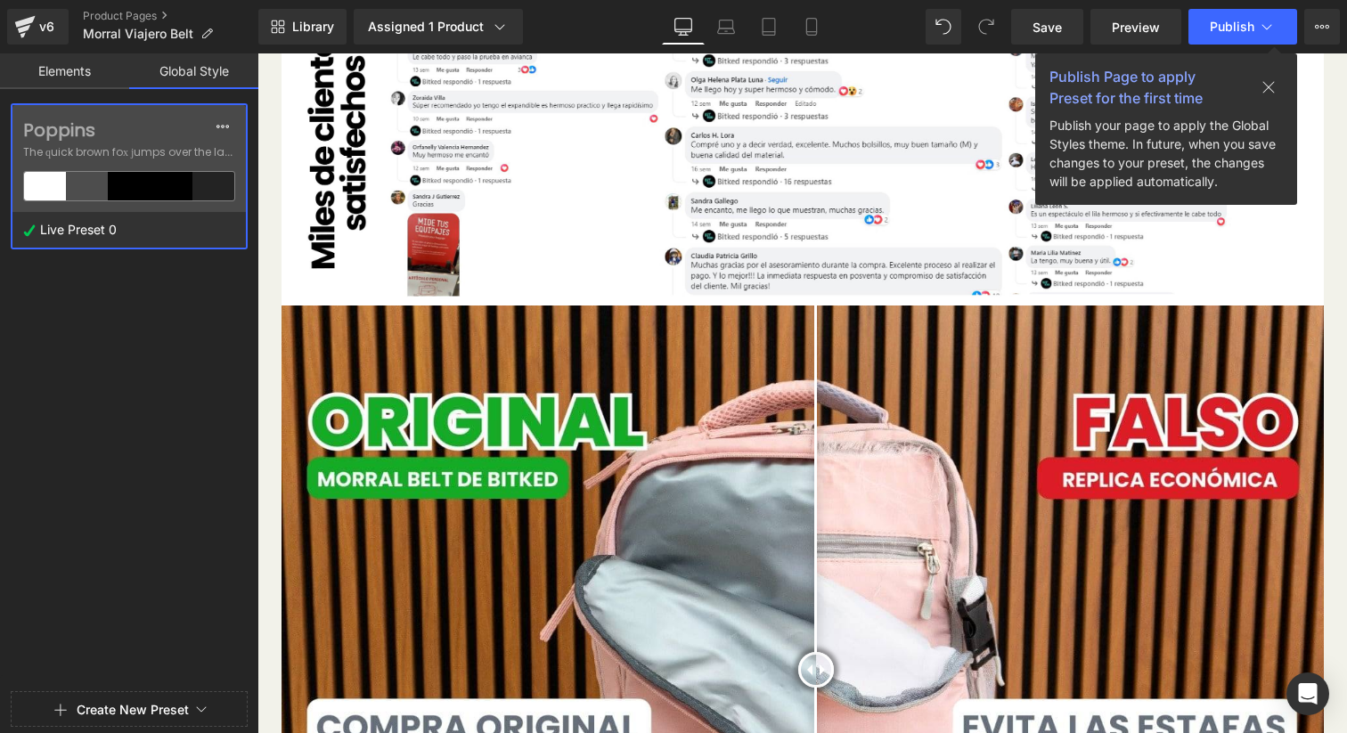
scroll to position [2616, 0]
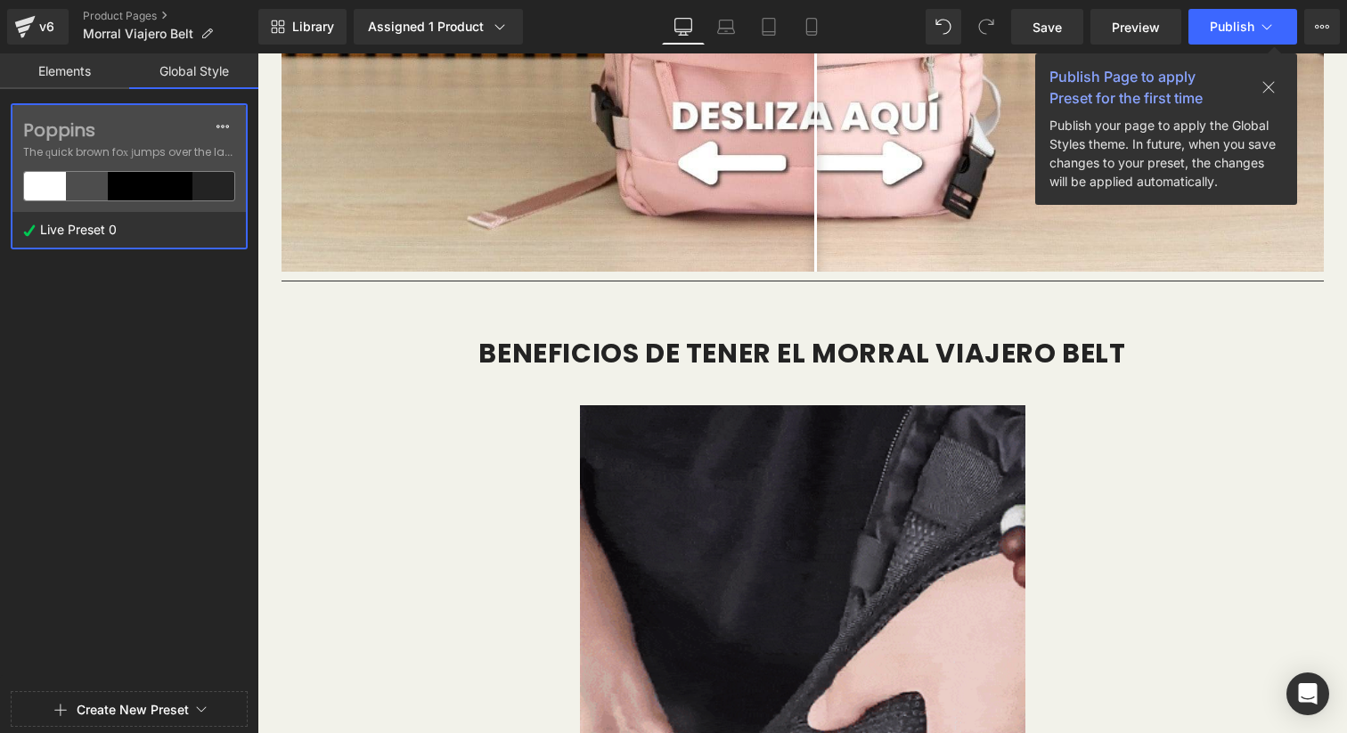
click at [1273, 86] on icon at bounding box center [1269, 87] width 14 height 14
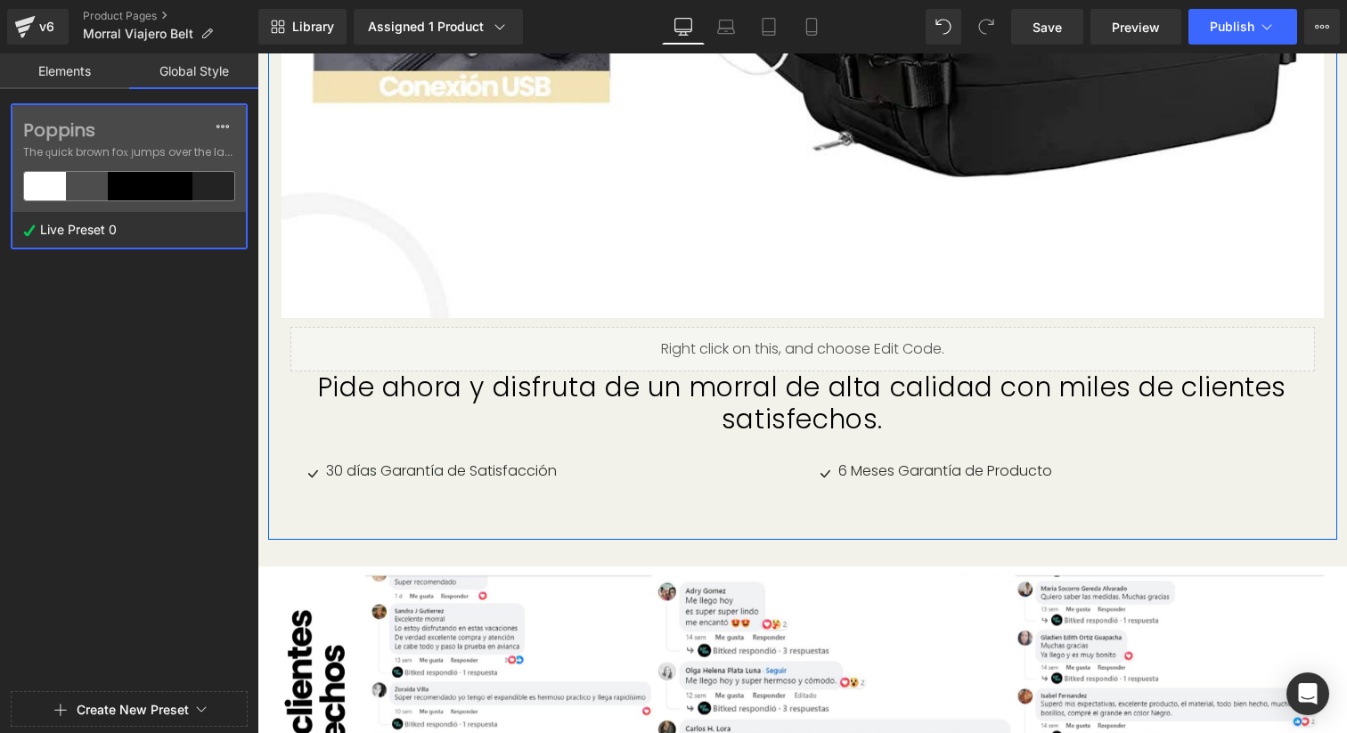
scroll to position [7618, 0]
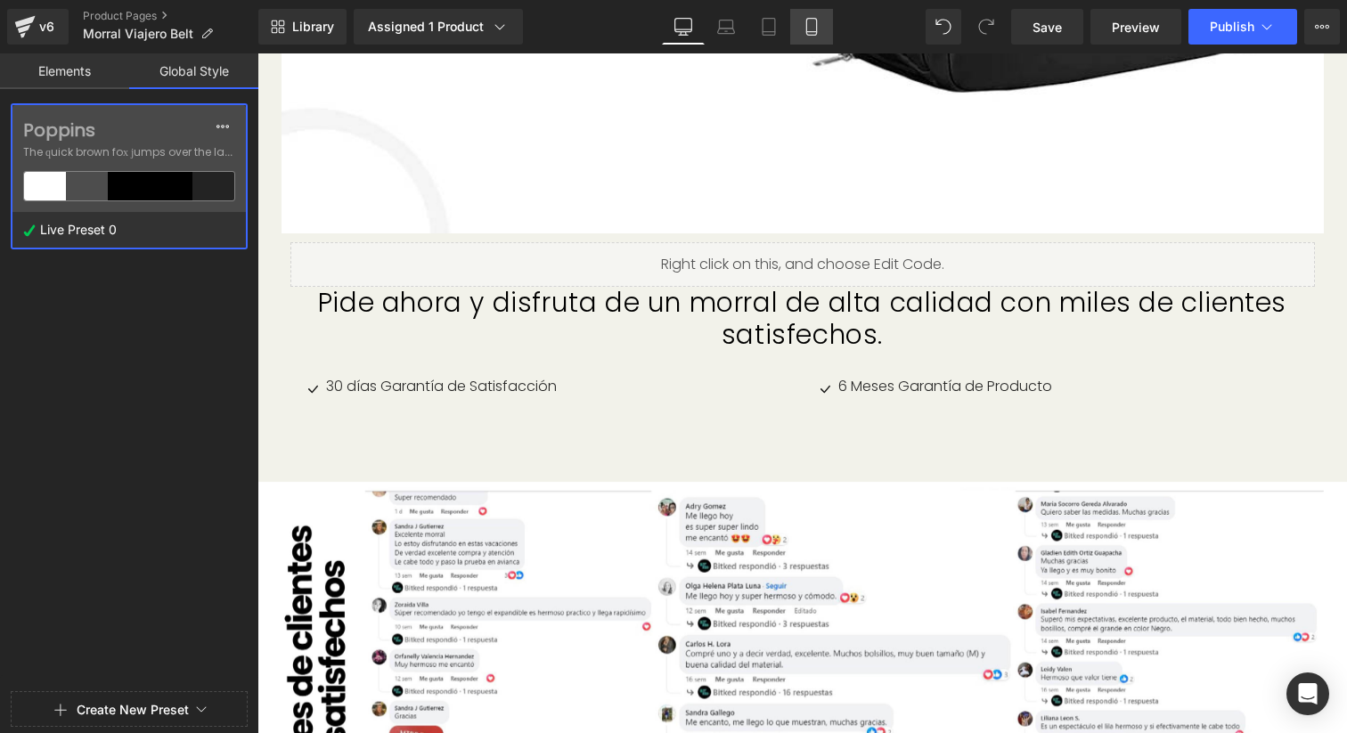
click at [810, 27] on icon at bounding box center [812, 27] width 18 height 18
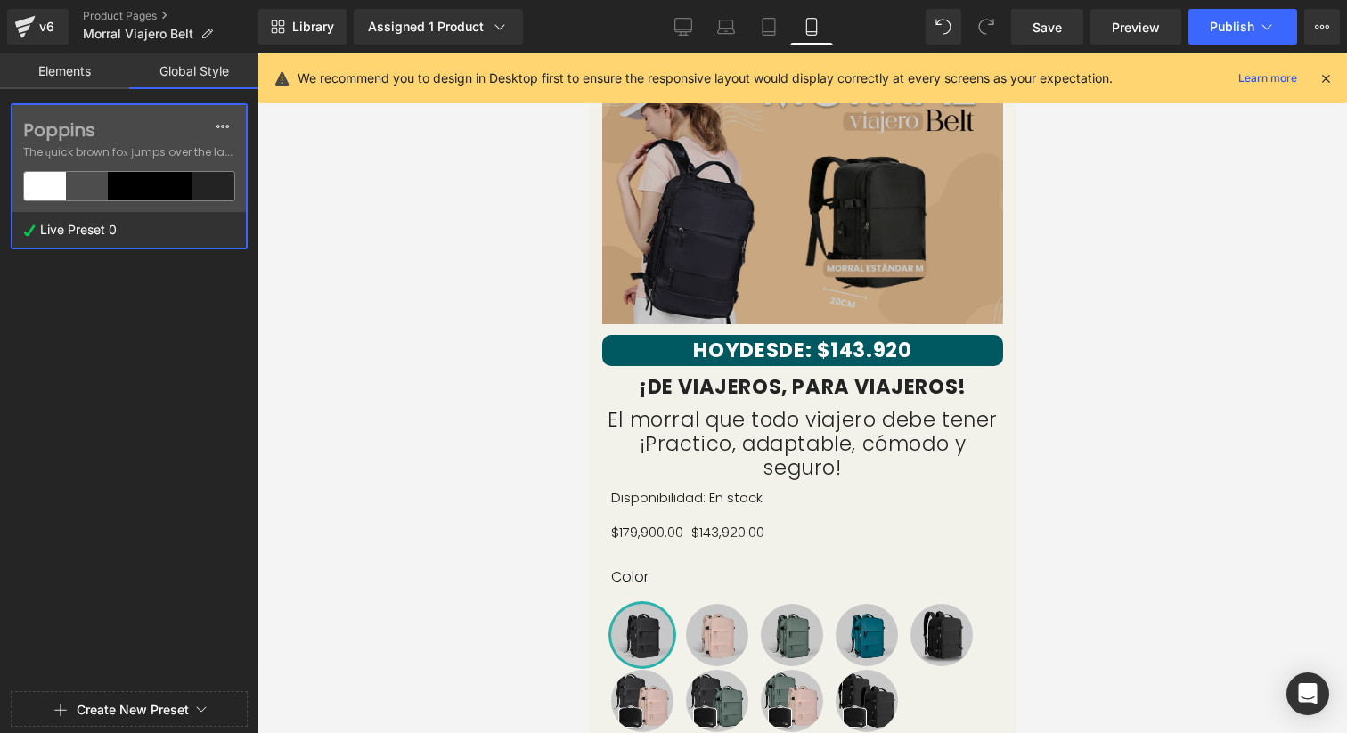
scroll to position [0, 0]
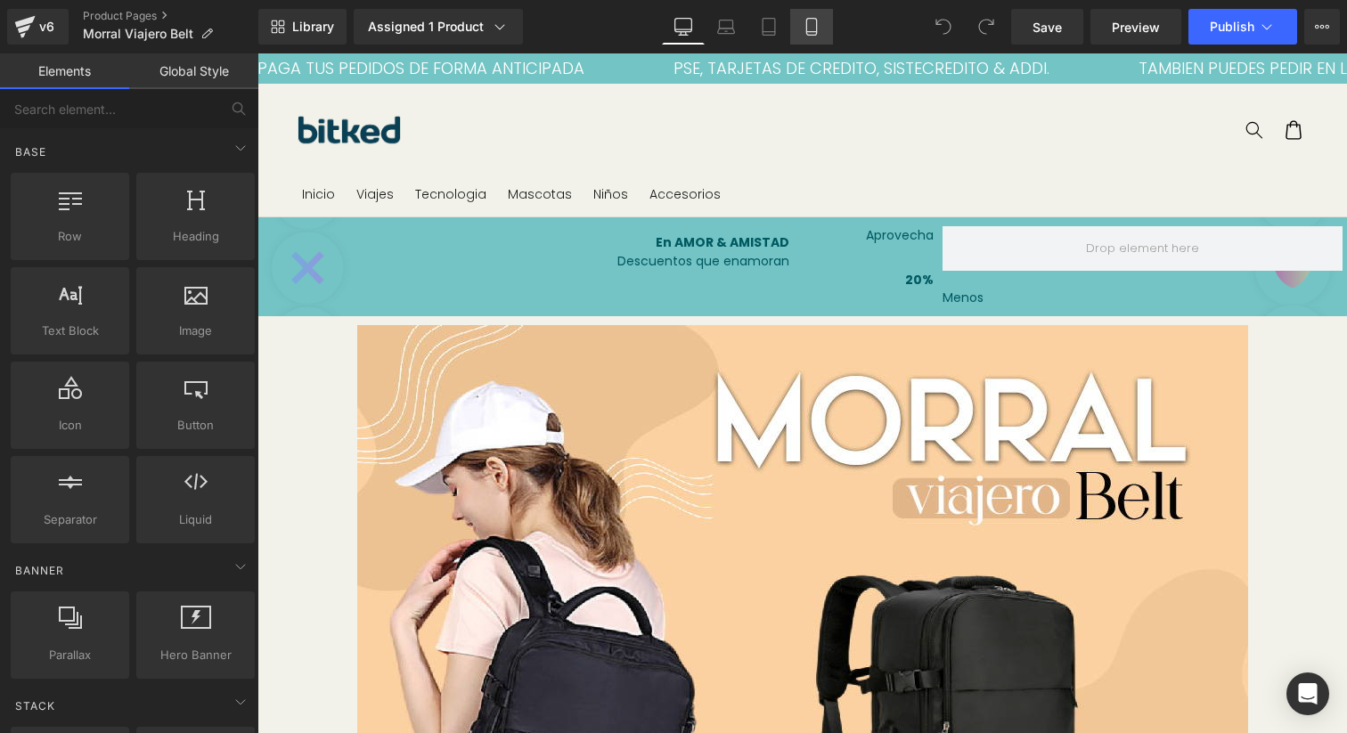
click at [799, 29] on link "Mobile" at bounding box center [811, 27] width 43 height 36
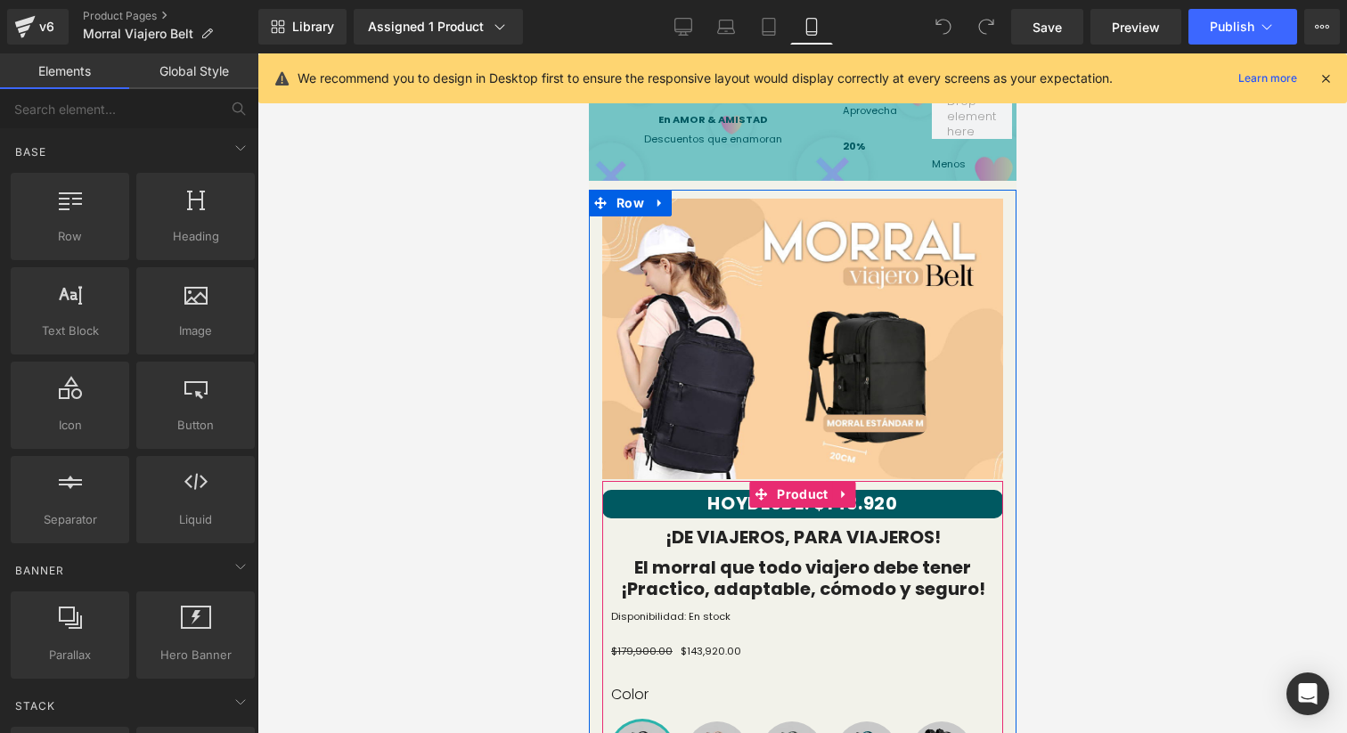
scroll to position [43, 0]
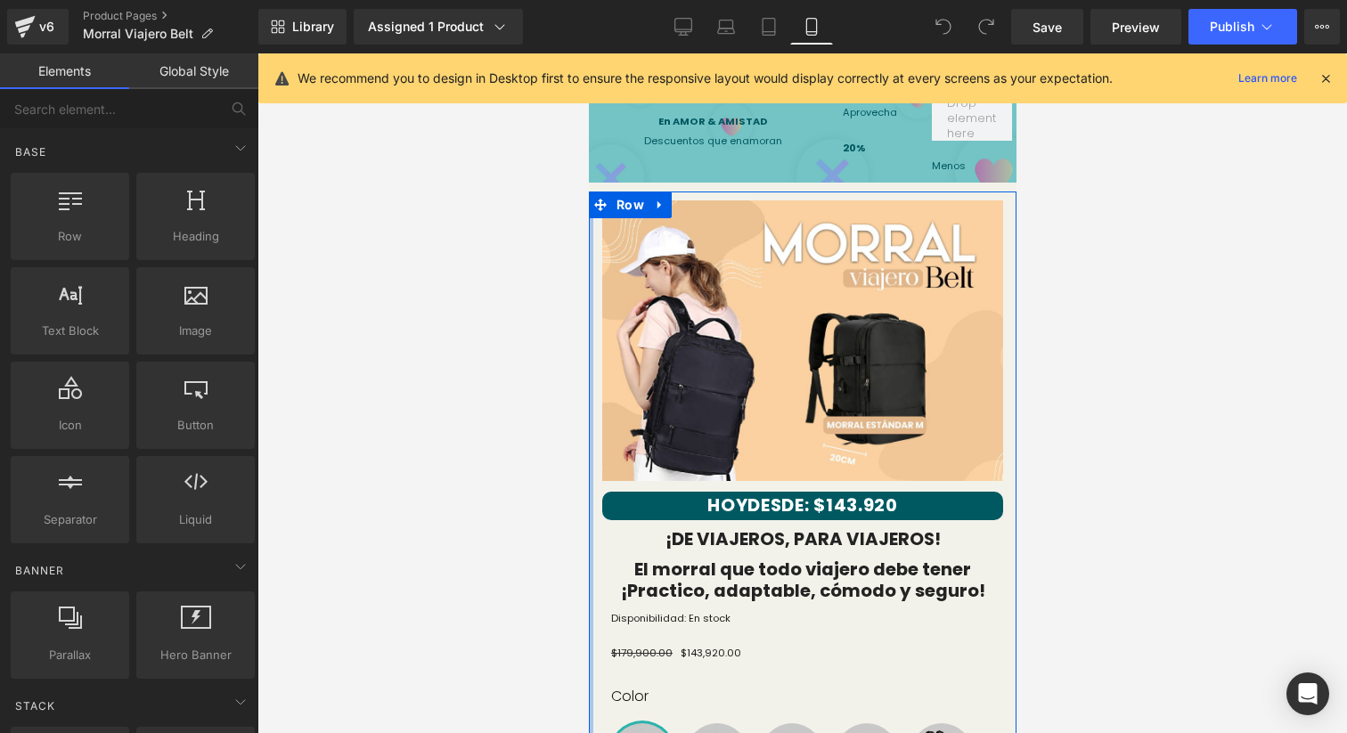
click at [588, 534] on div at bounding box center [590, 693] width 4 height 1003
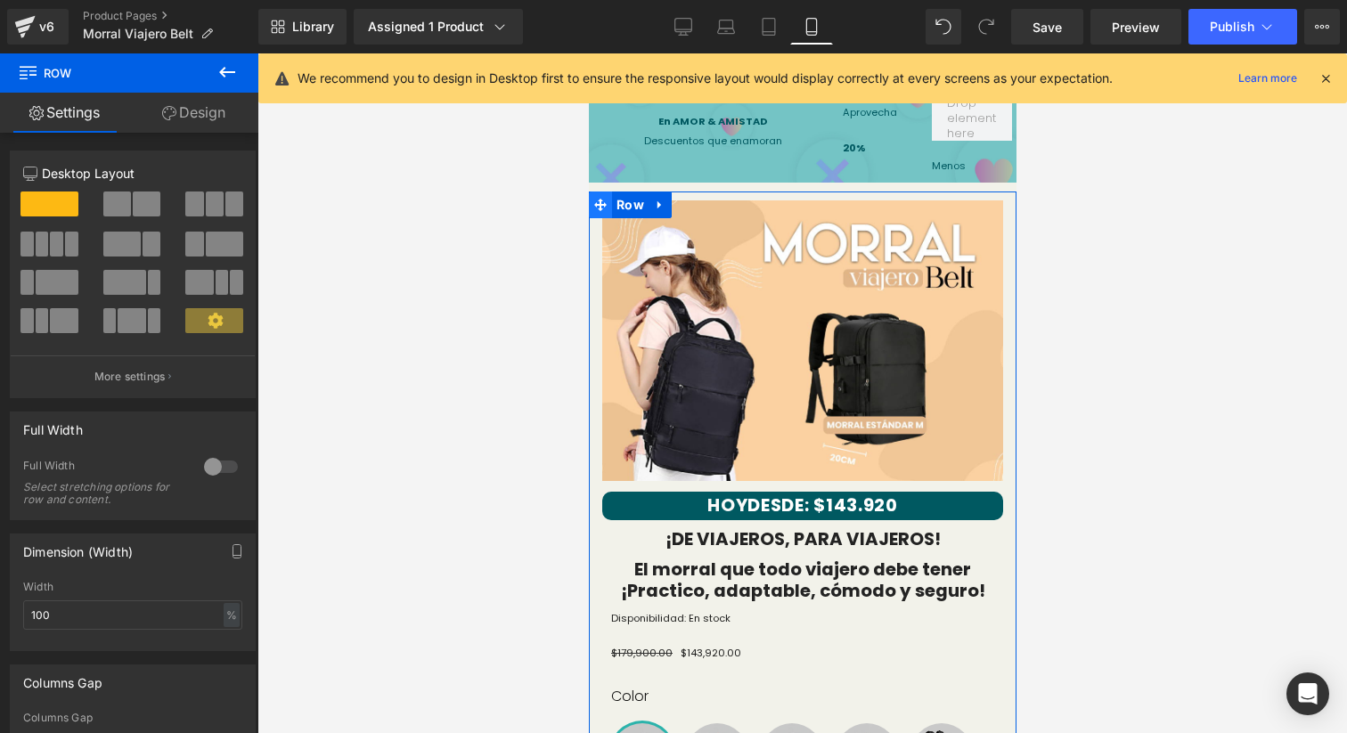
click at [599, 199] on icon at bounding box center [600, 205] width 12 height 13
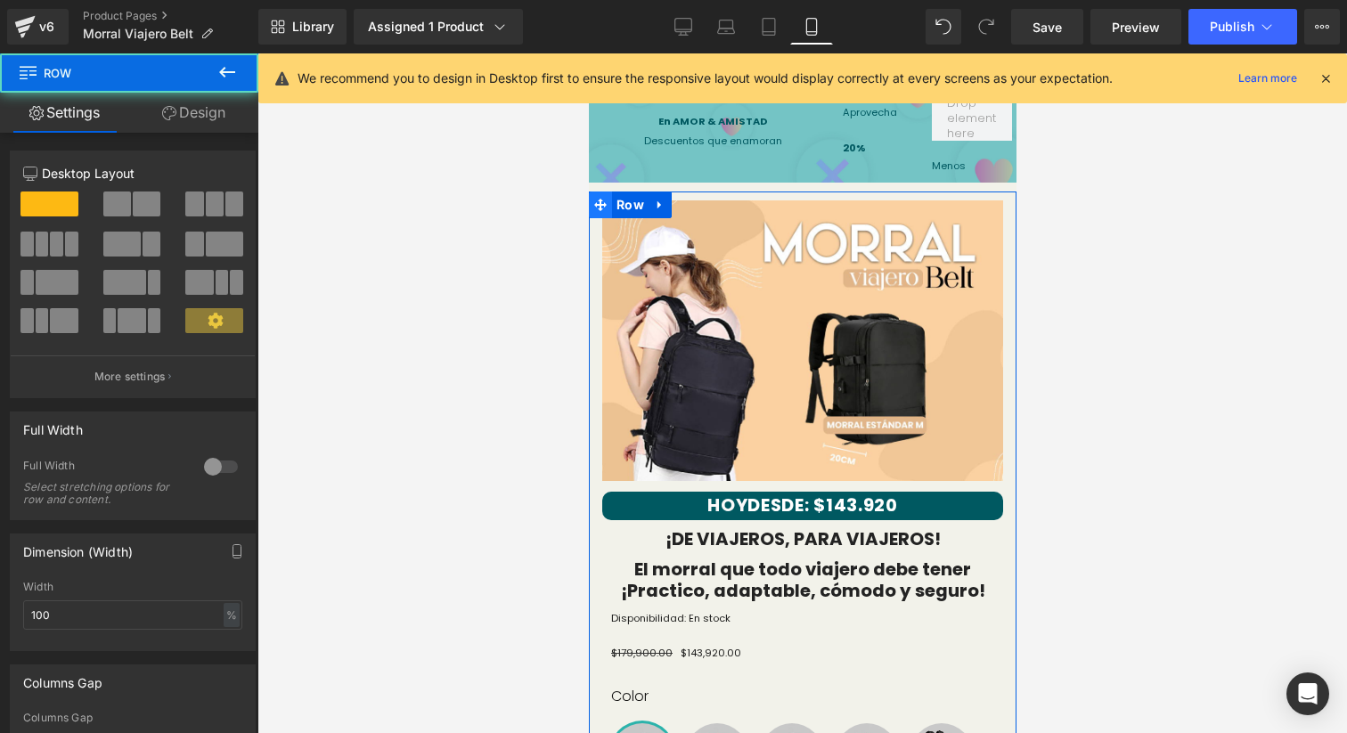
click at [599, 192] on span at bounding box center [599, 205] width 23 height 27
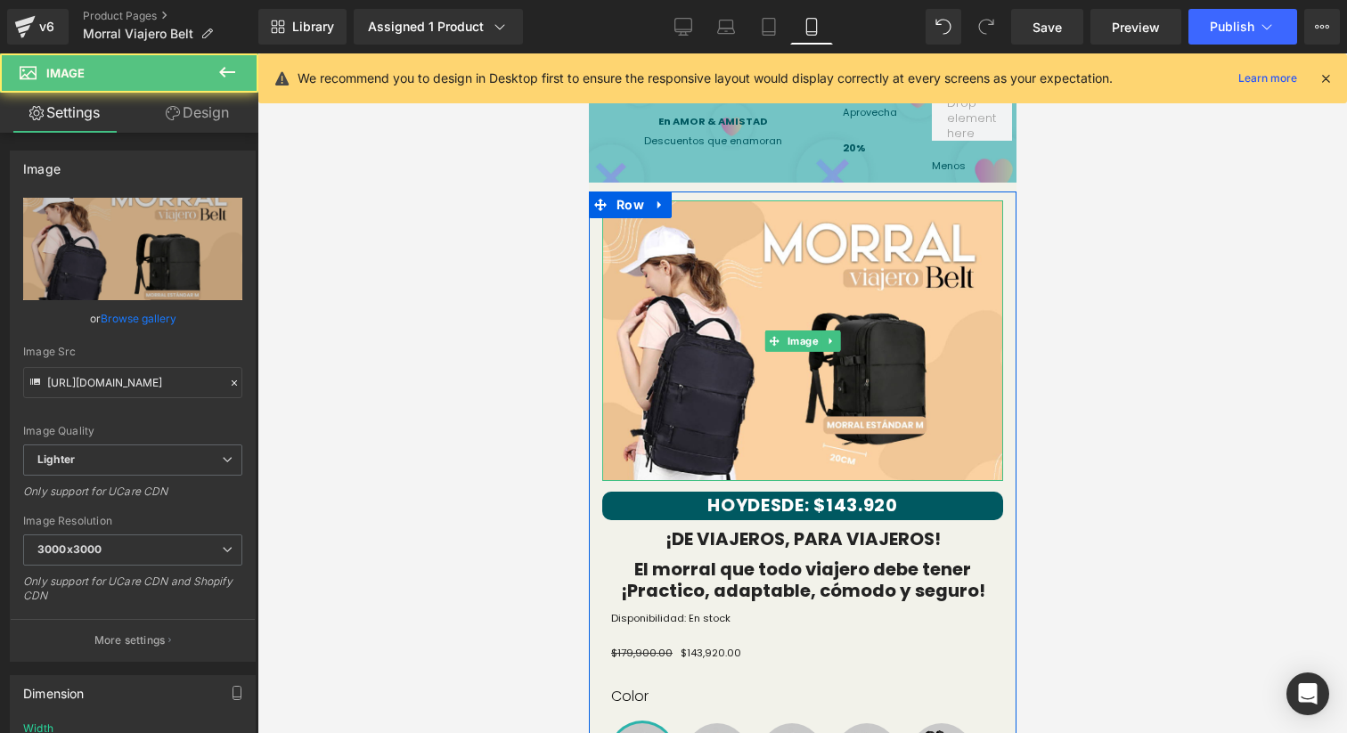
click at [602, 228] on div "Image" at bounding box center [802, 341] width 401 height 281
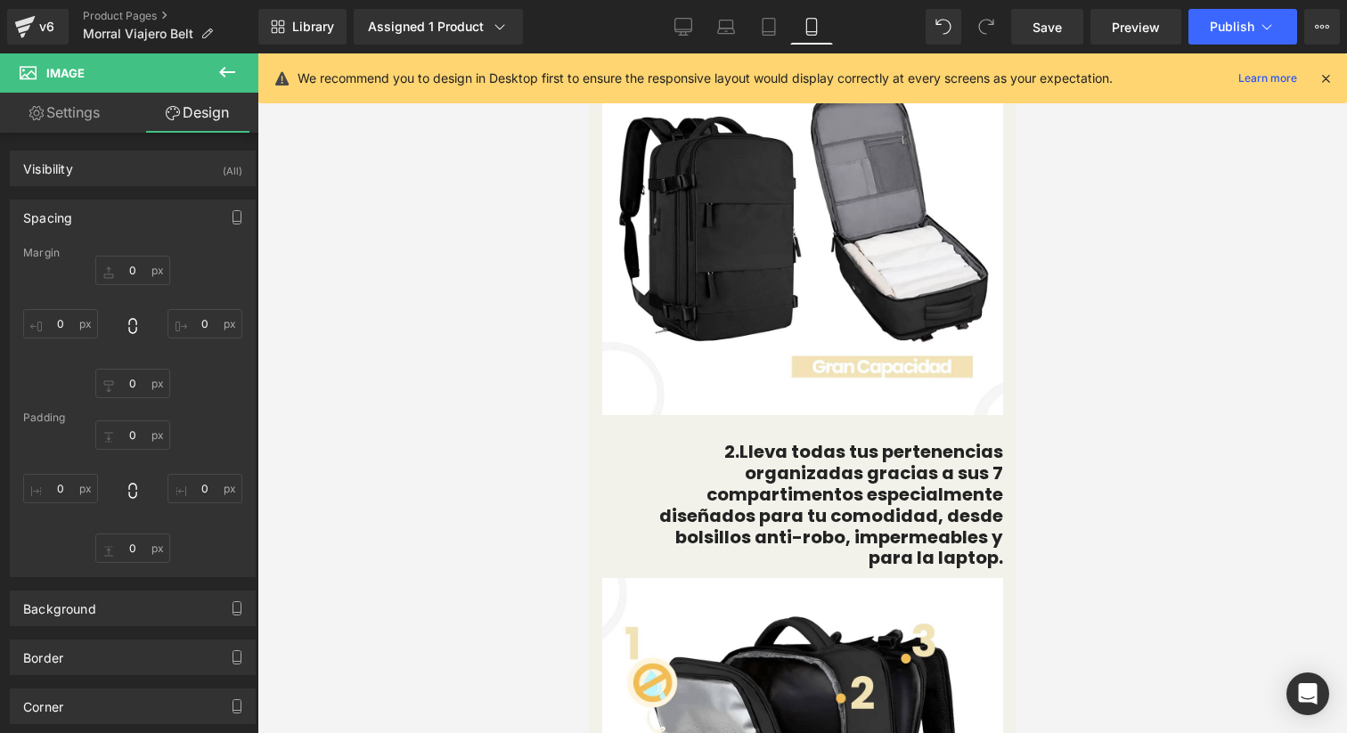
scroll to position [3209, 0]
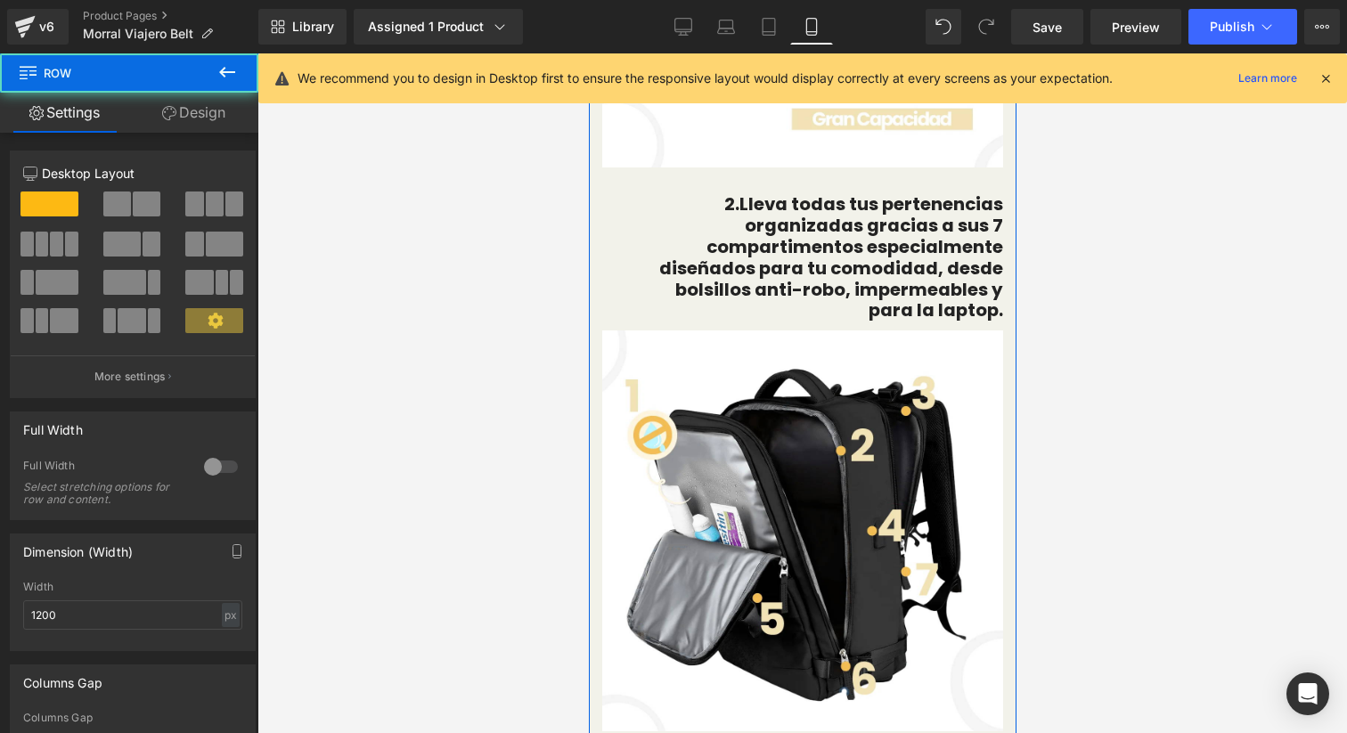
click at [595, 248] on div "Image ¡POR FAVOR NO CAIGAS EN IMITACIONES! ❌ Heading NUESTRA CALIDAD LA CERTIFI…" at bounding box center [802, 20] width 428 height 3982
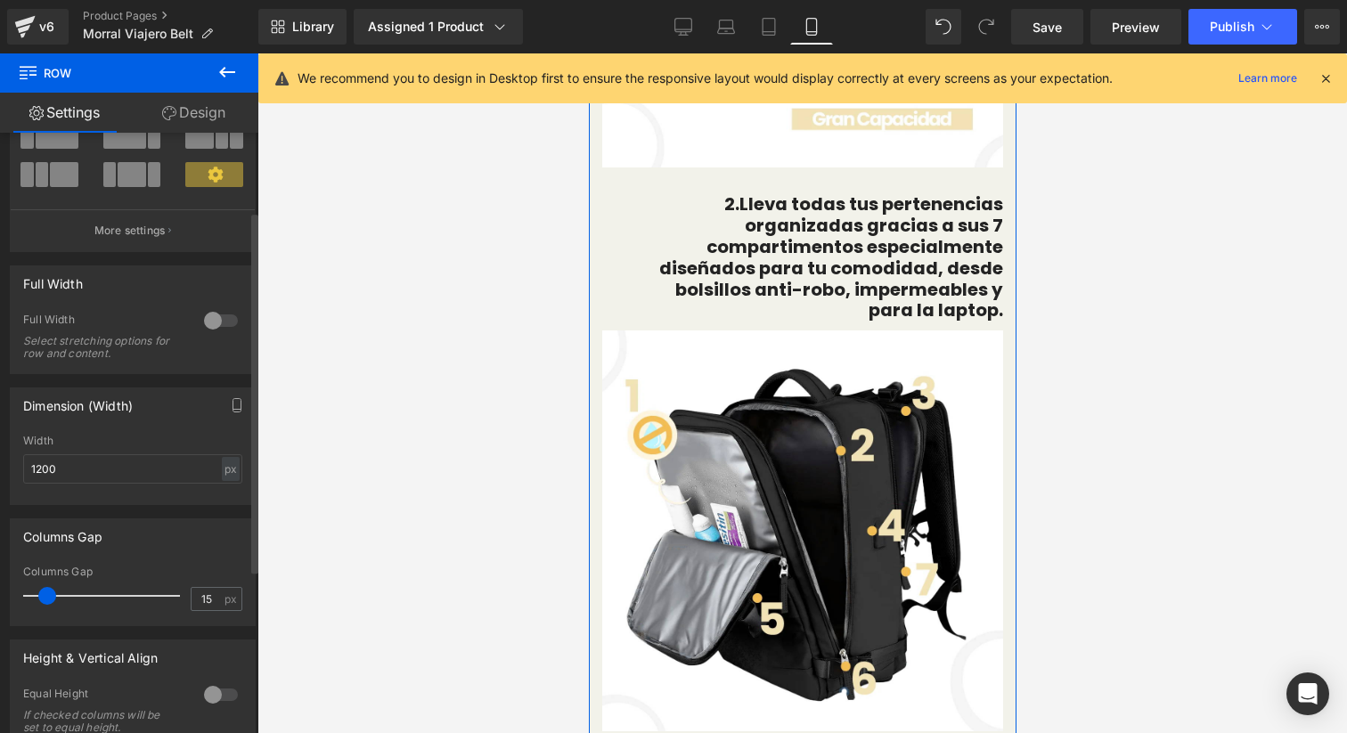
scroll to position [151, 0]
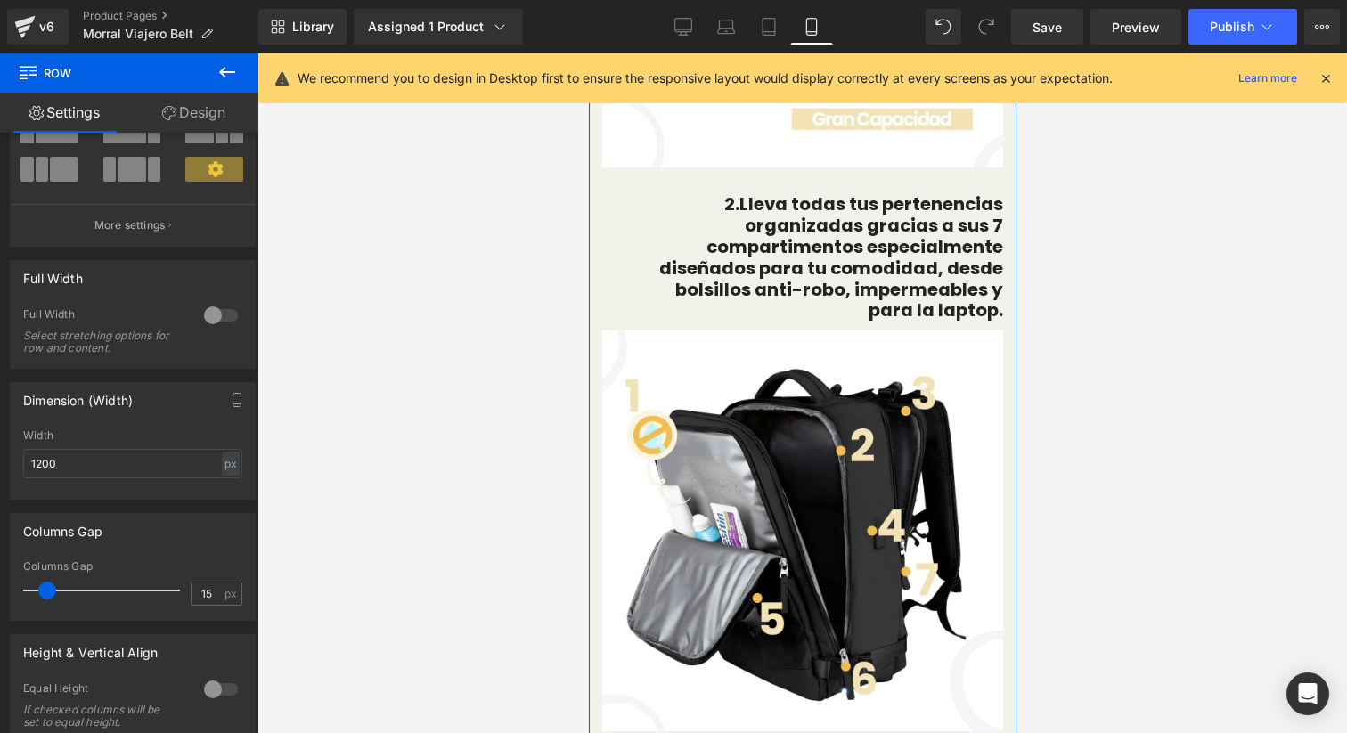
click at [192, 111] on link "Design" at bounding box center [193, 113] width 129 height 40
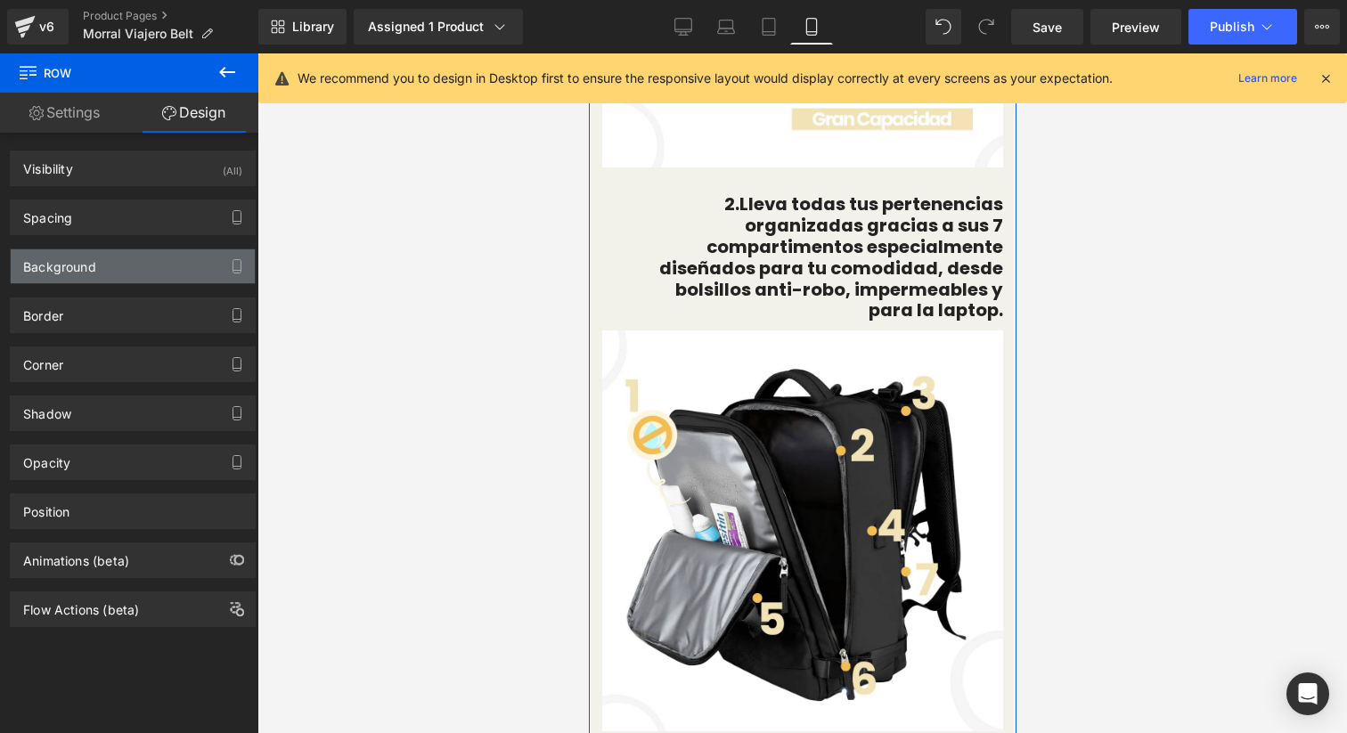
click at [115, 271] on div "Background" at bounding box center [133, 267] width 244 height 34
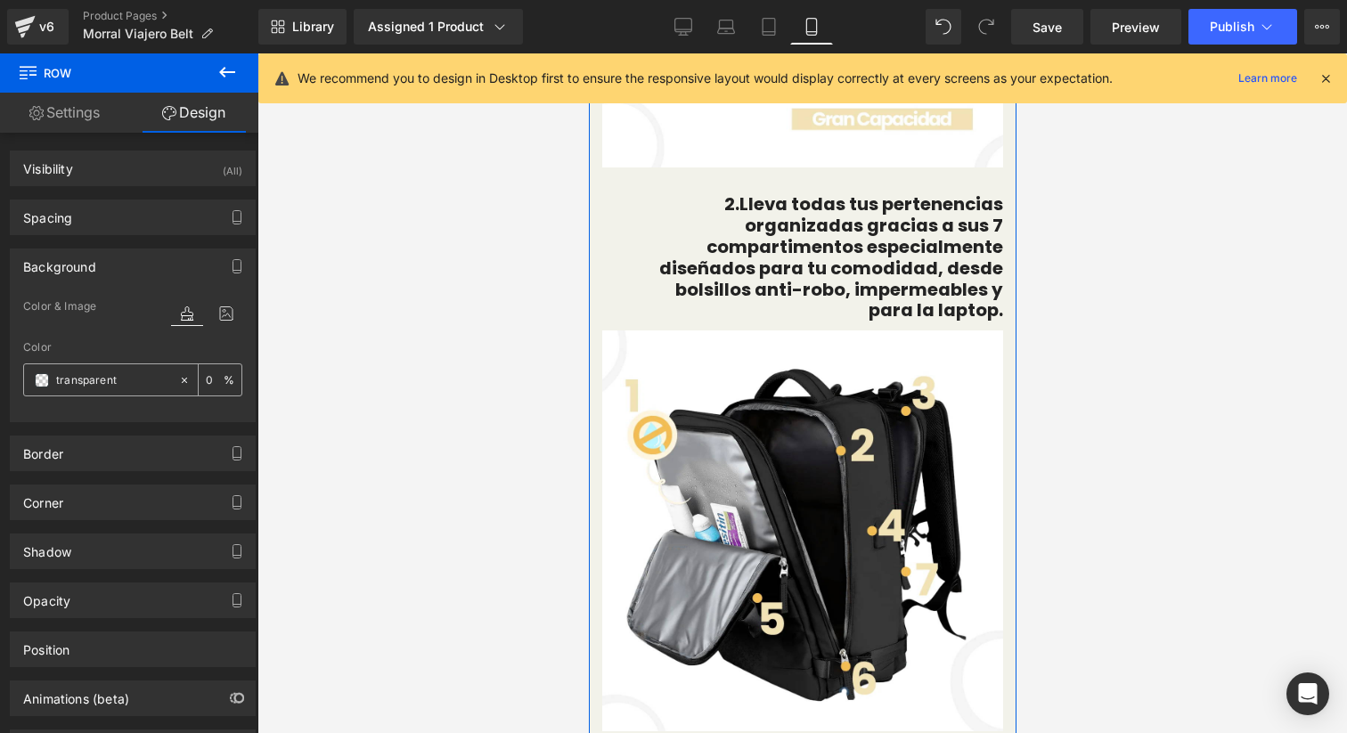
click at [155, 376] on input "text" at bounding box center [113, 381] width 114 height 20
click at [179, 380] on icon at bounding box center [184, 380] width 12 height 12
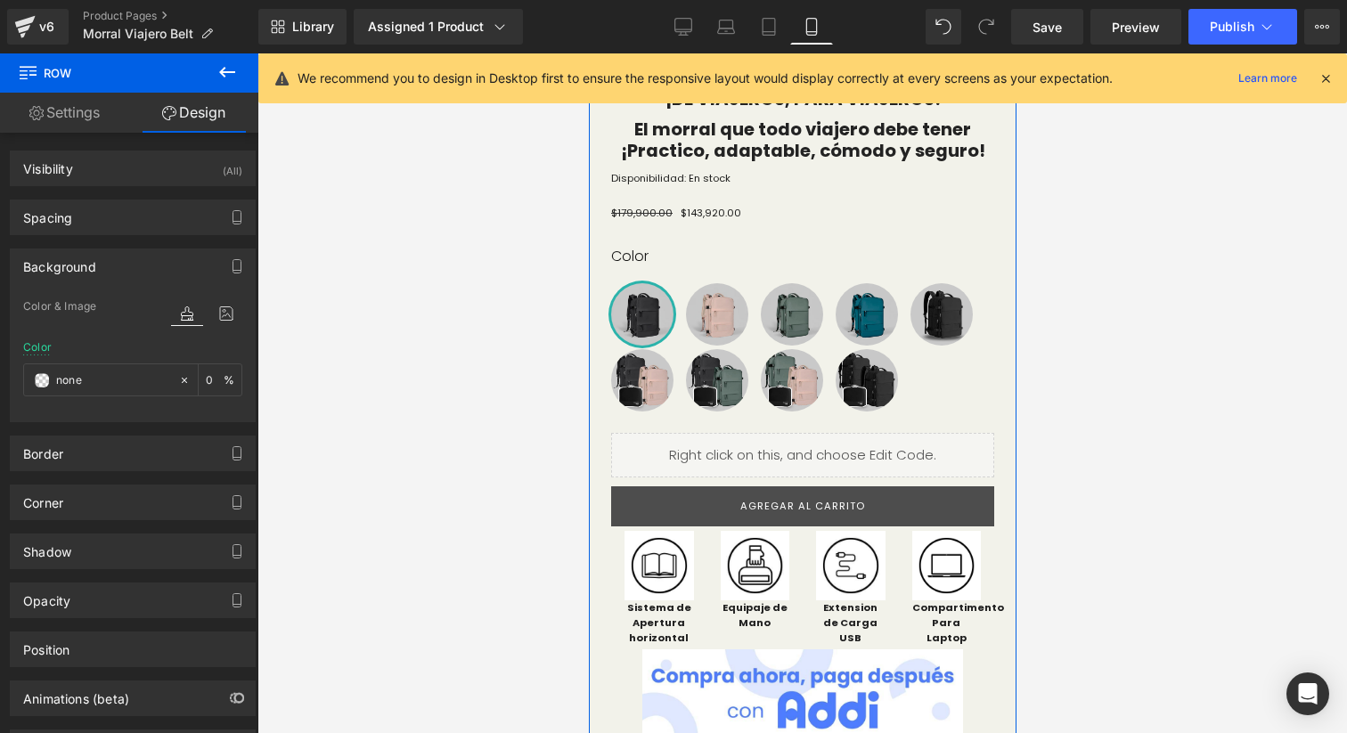
scroll to position [506, 0]
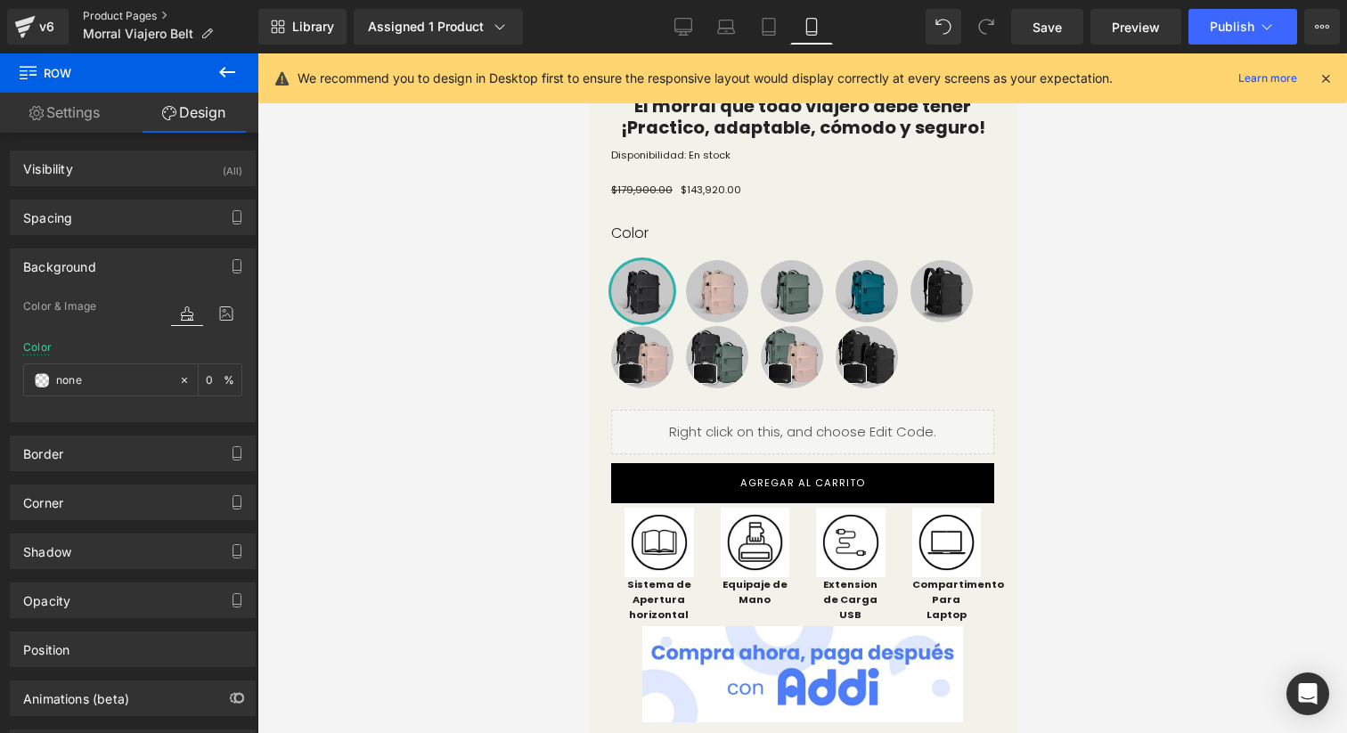
click at [150, 13] on link "Product Pages" at bounding box center [171, 16] width 176 height 14
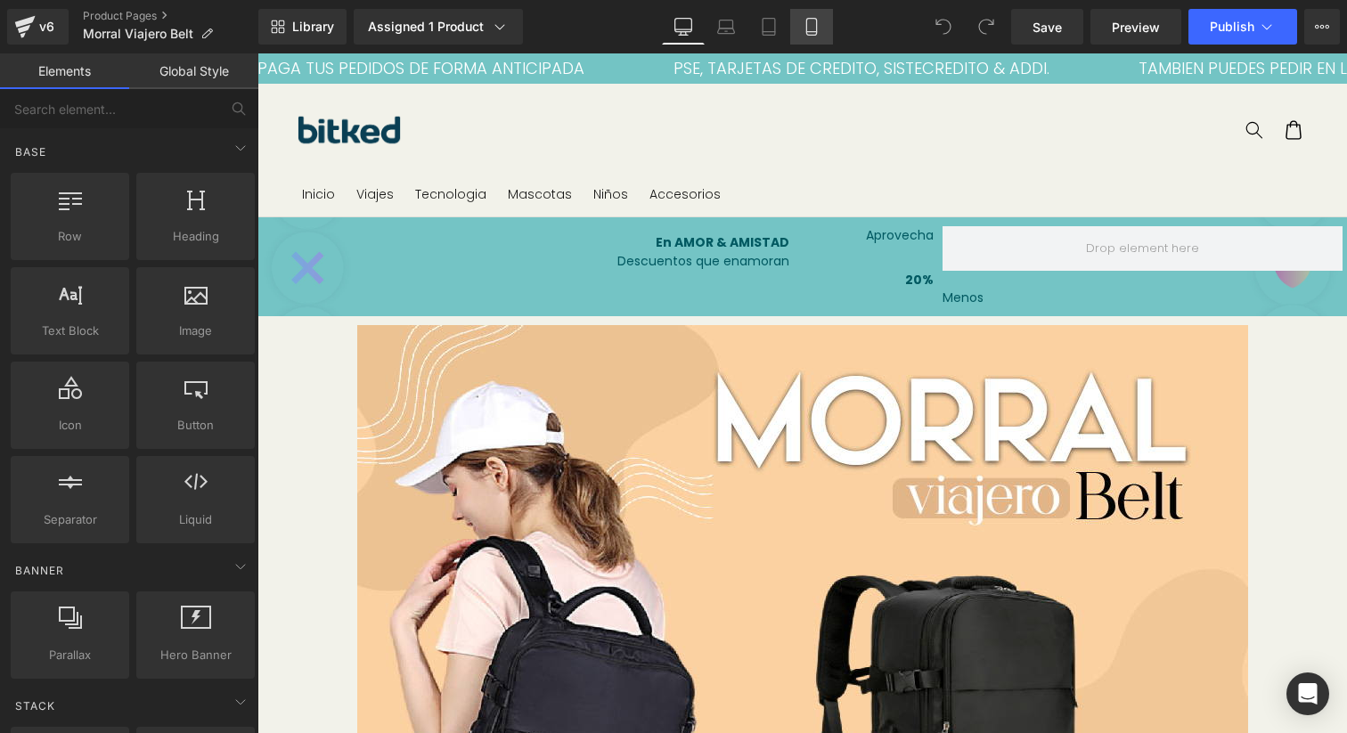
click at [808, 19] on icon at bounding box center [812, 27] width 18 height 18
click at [1122, 34] on span "Preview" at bounding box center [1136, 27] width 48 height 19
